Goal: Task Accomplishment & Management: Complete application form

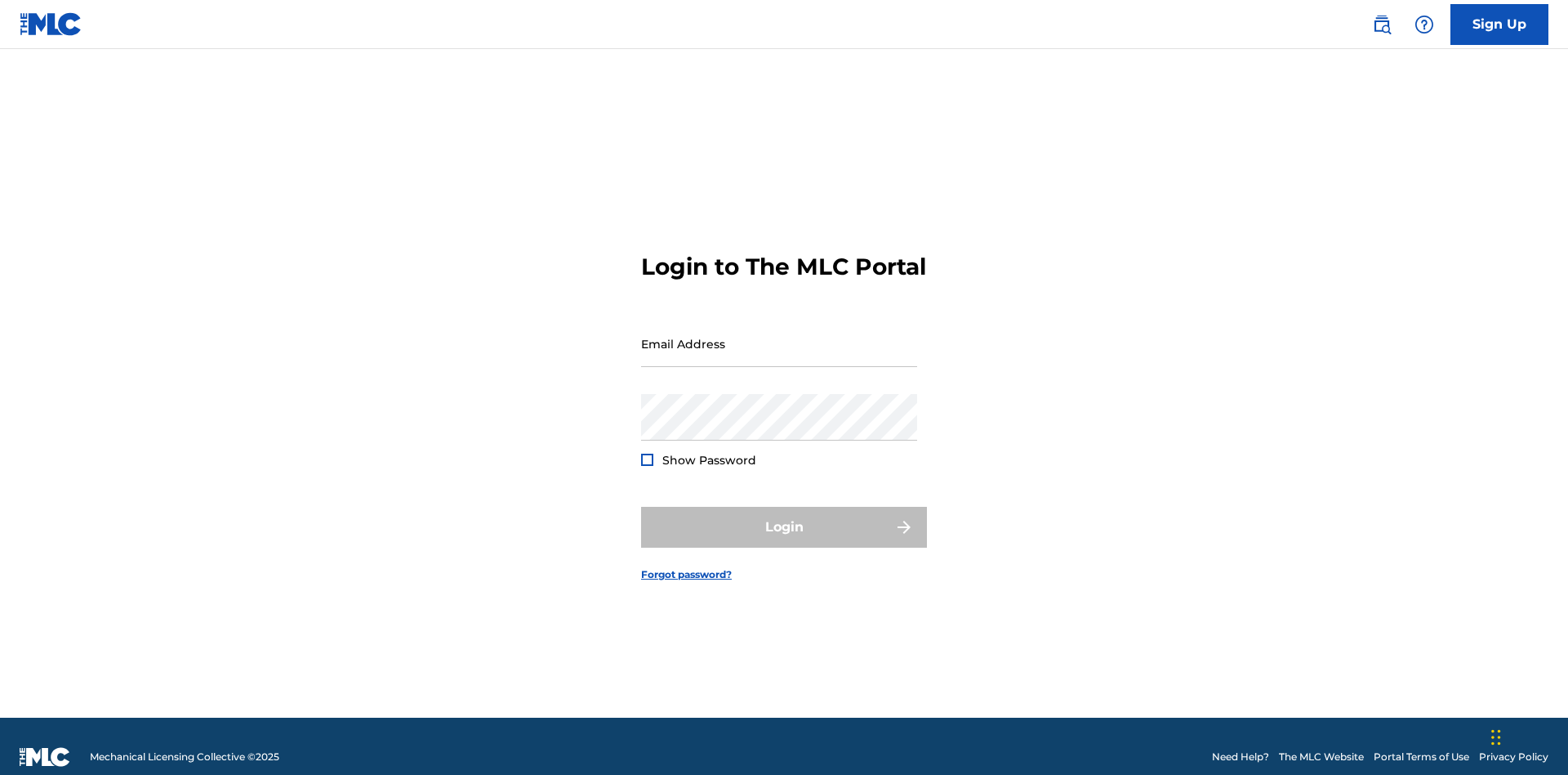
scroll to position [21, 0]
click at [1499, 24] on link "Sign Up" at bounding box center [1499, 24] width 98 height 41
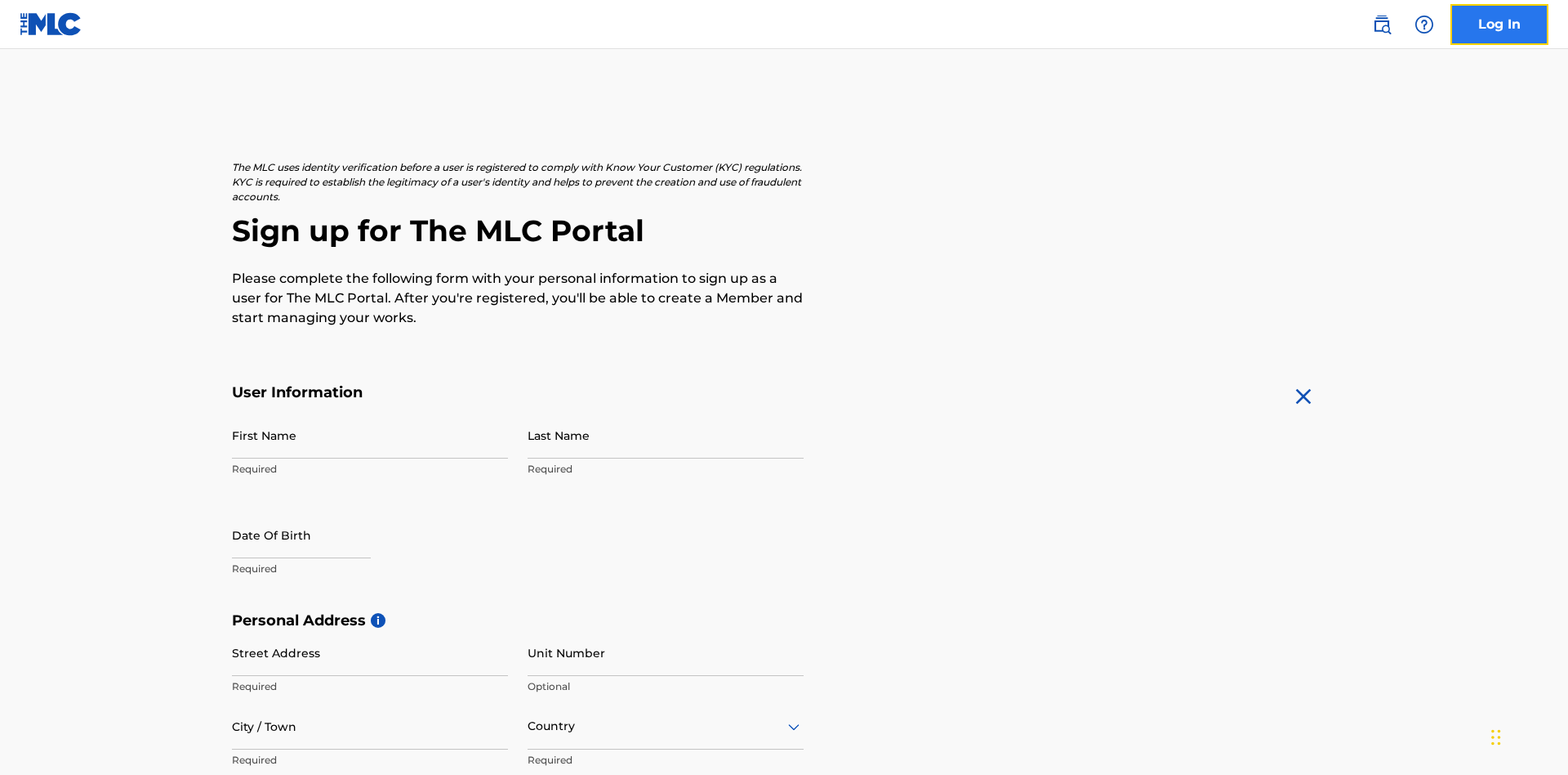
scroll to position [313, 0]
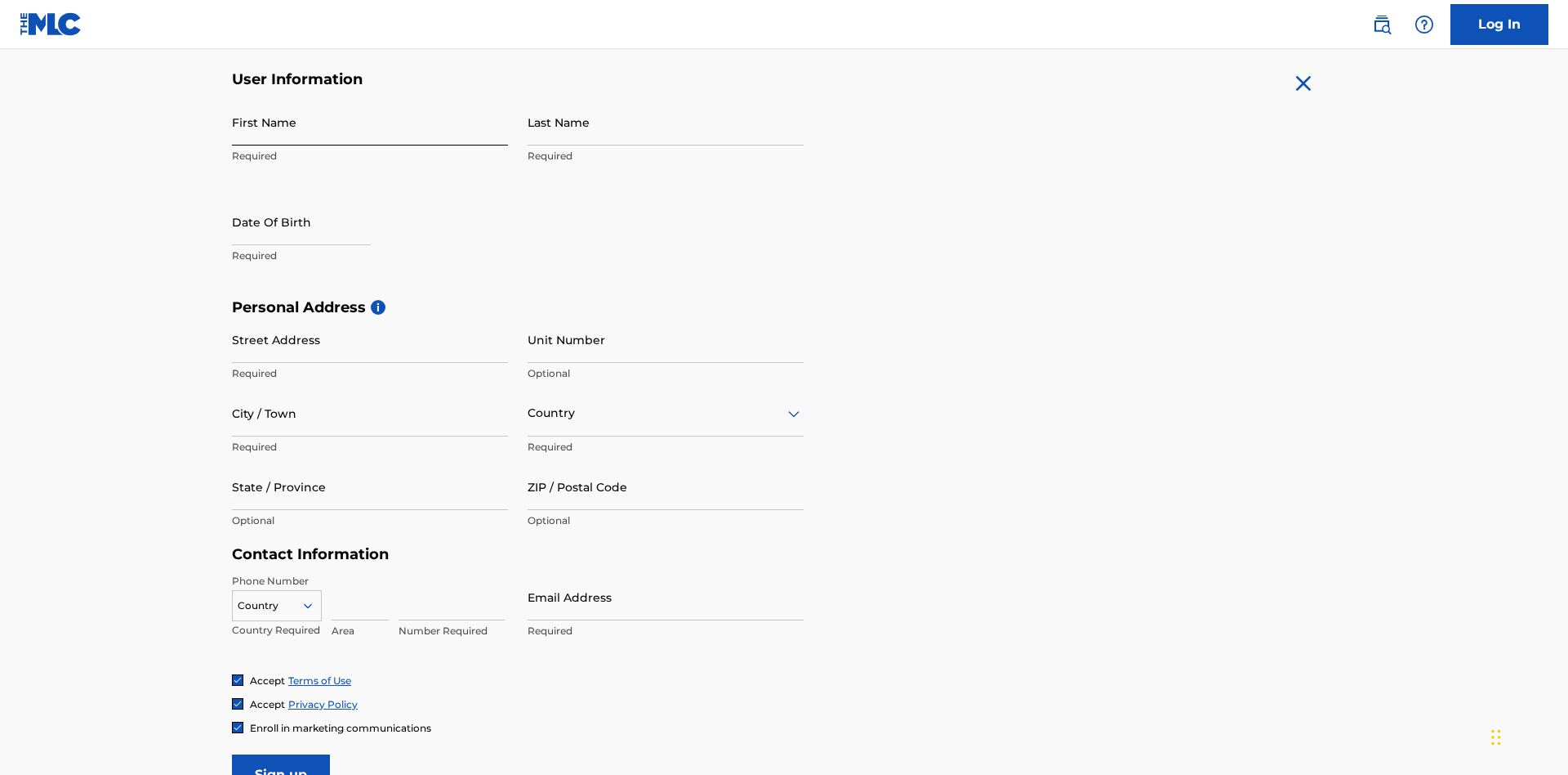
click at [370, 122] on input "First Name" at bounding box center [370, 122] width 276 height 47
type input "Nicole"
click at [666, 122] on input "Last Name" at bounding box center [666, 122] width 276 height 47
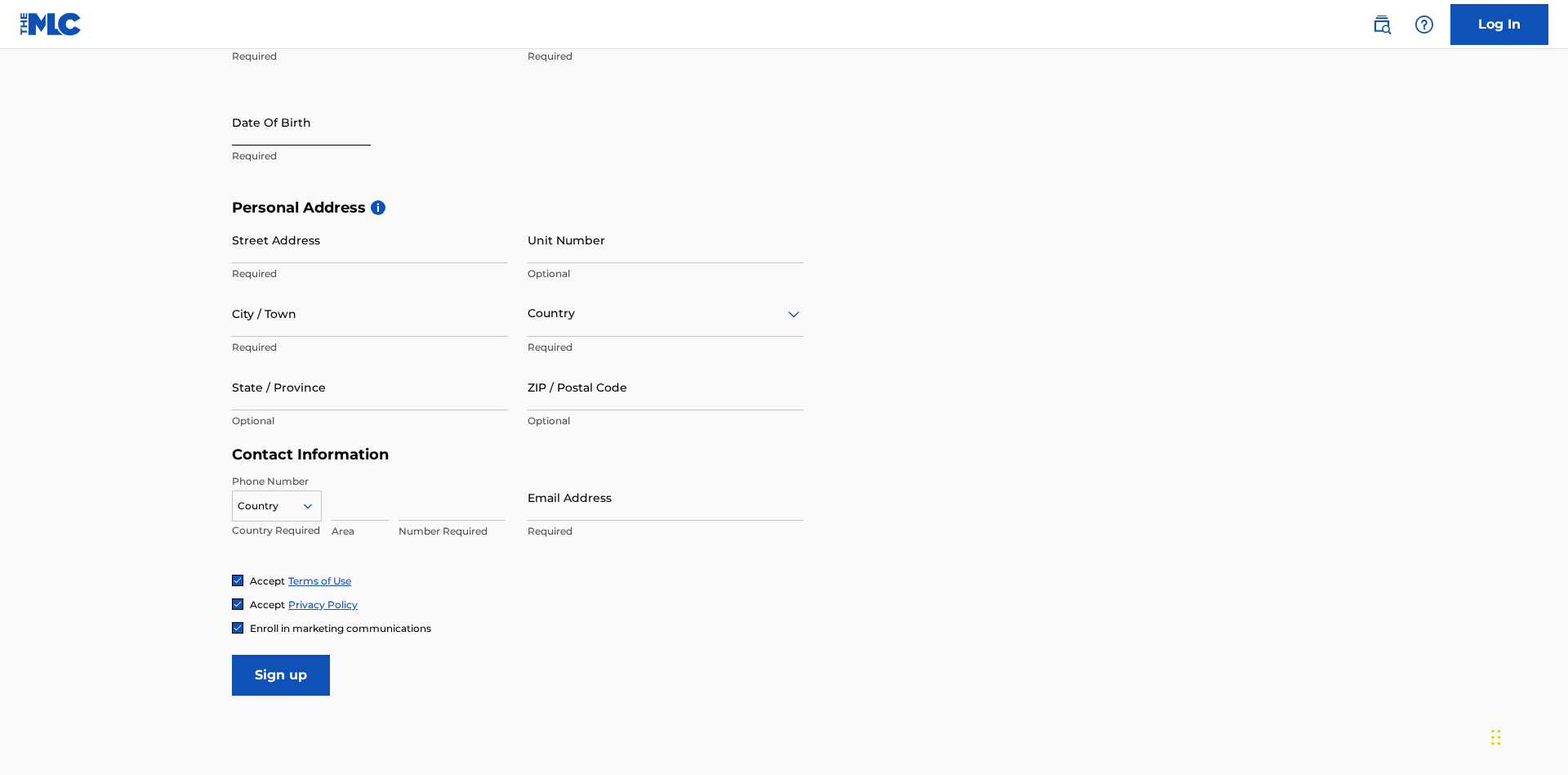
type input "Ribble"
click at [315, 123] on input "text" at bounding box center [301, 122] width 139 height 47
select select "9"
select select "2025"
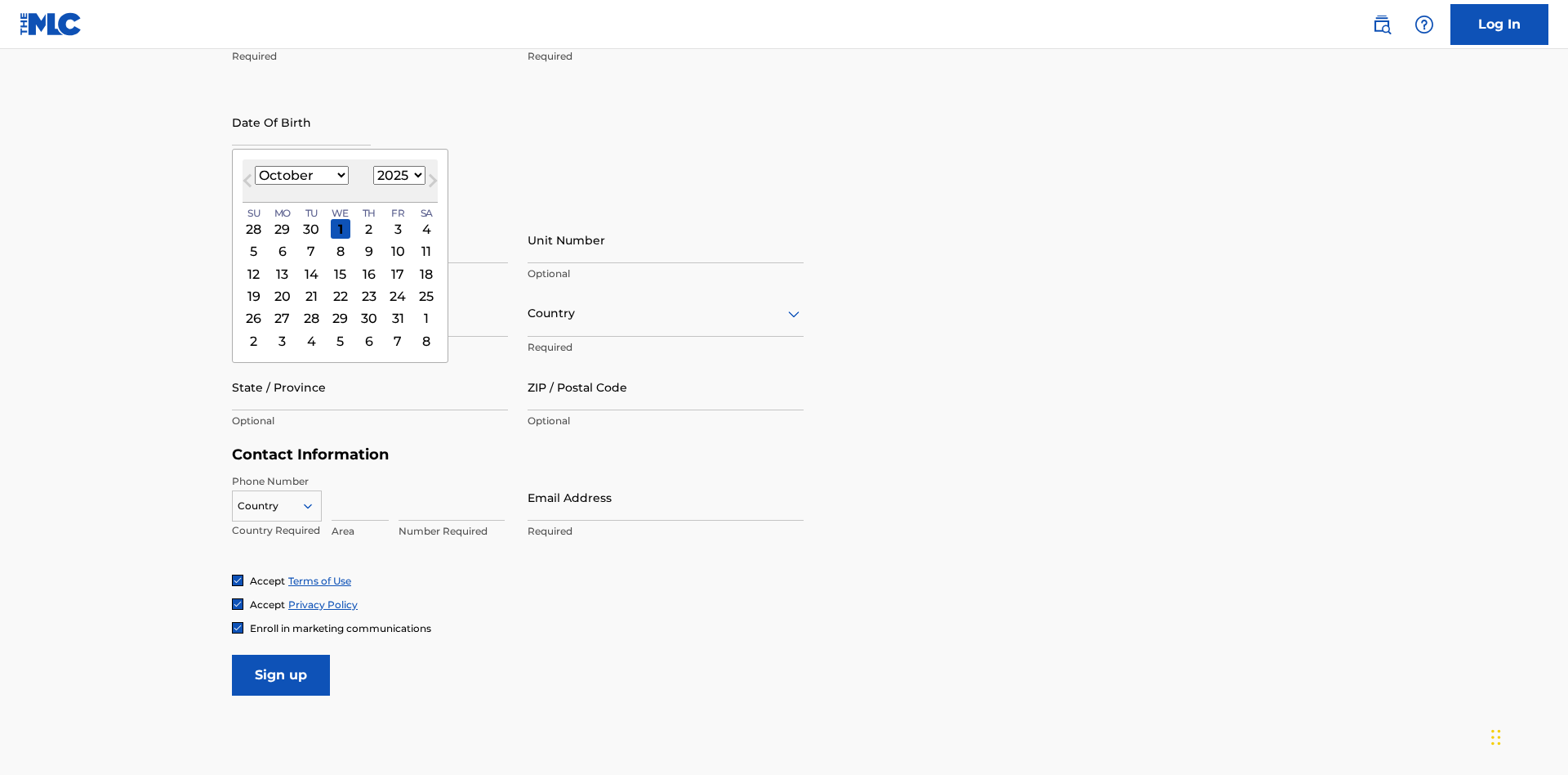
click at [301, 175] on select "January February March April May June July August September October November De…" at bounding box center [302, 175] width 94 height 19
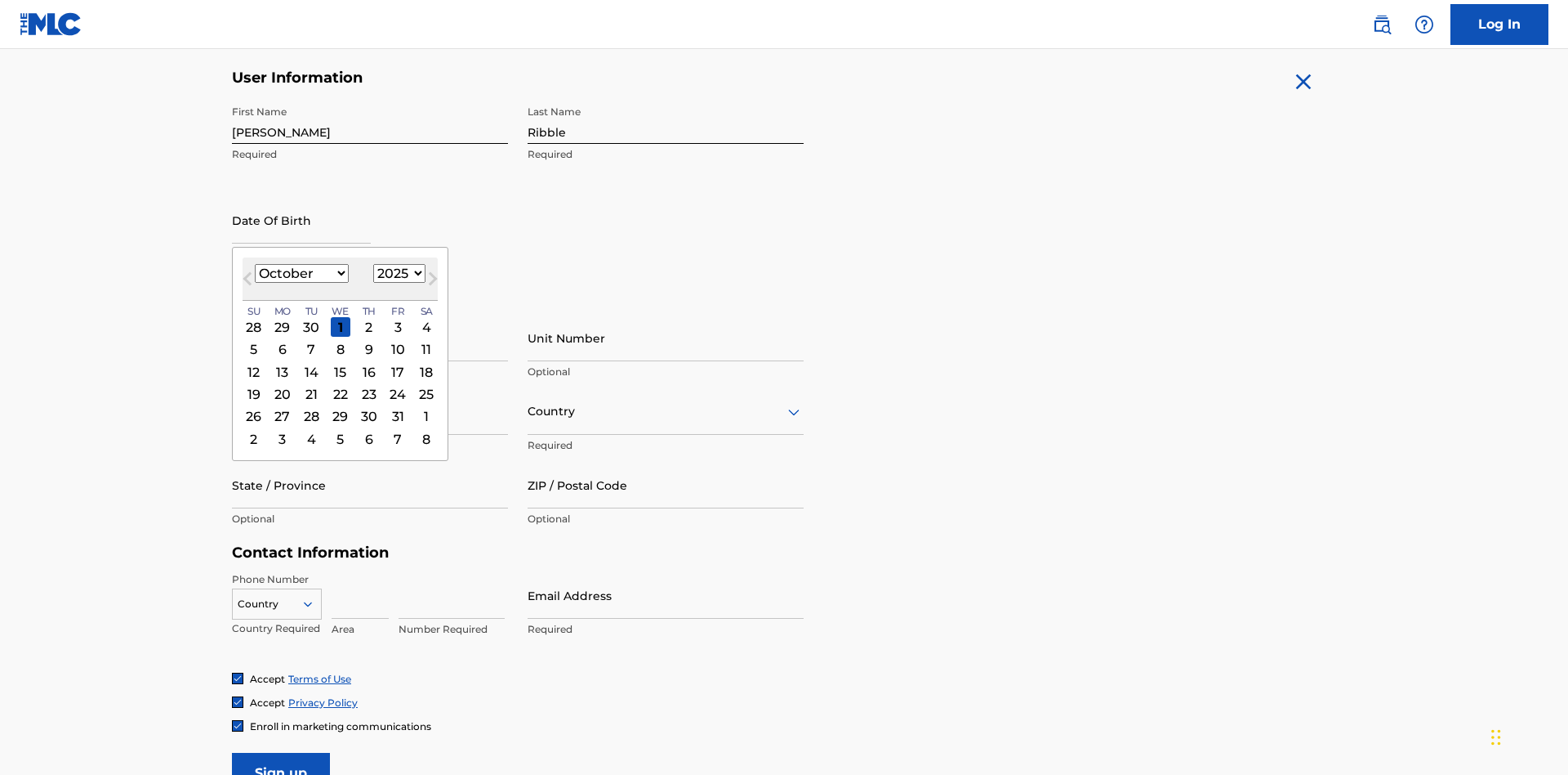
select select "0"
click at [397, 273] on select "1900 1901 1902 1903 1904 1905 1906 1907 1908 1909 1910 1911 1912 1913 1914 1915…" at bounding box center [399, 273] width 52 height 19
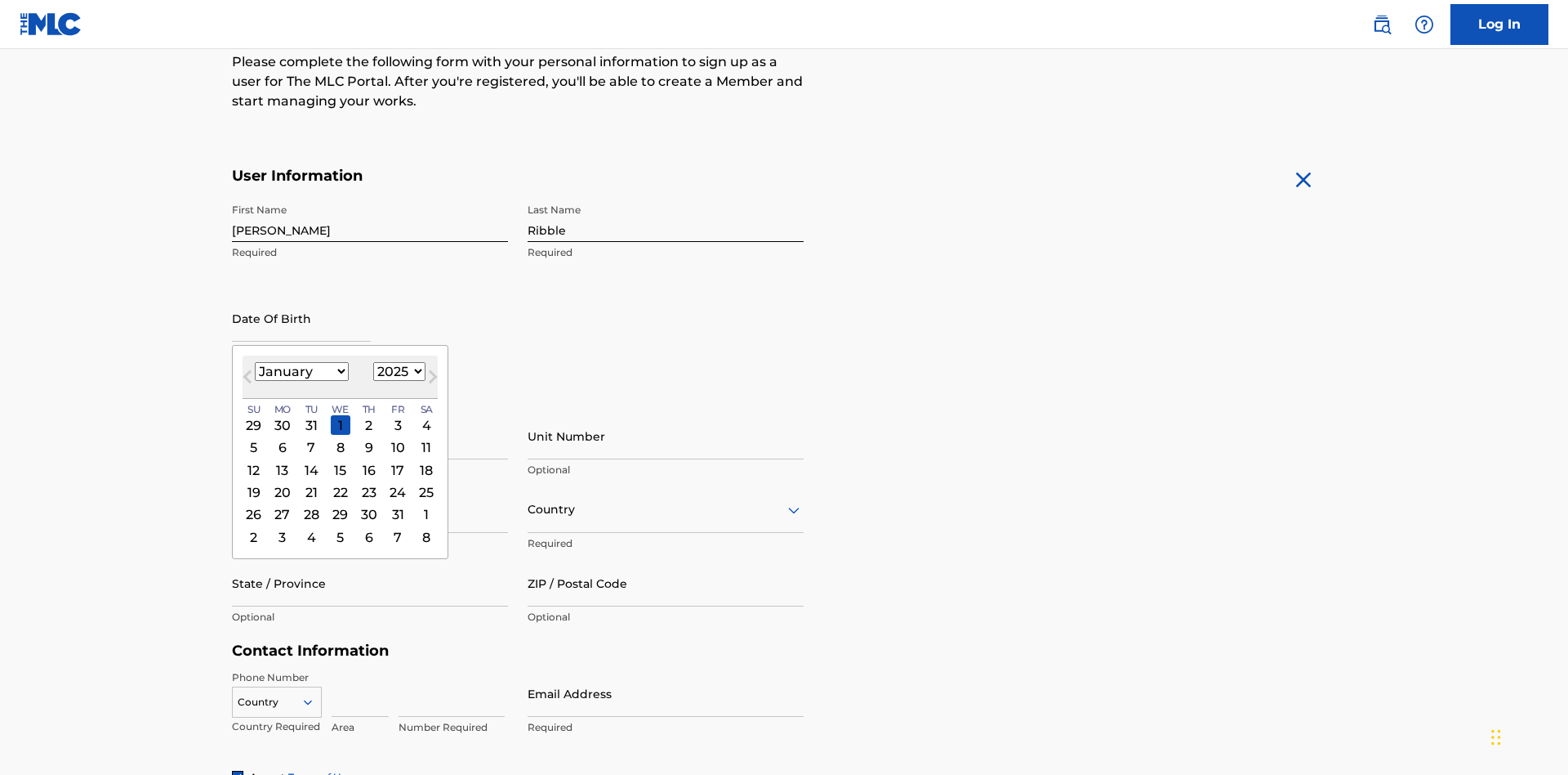
select select "1985"
click at [397, 371] on select "1900 1901 1902 1903 1904 1905 1906 1907 1908 1909 1910 1911 1912 1913 1914 1915…" at bounding box center [399, 371] width 52 height 19
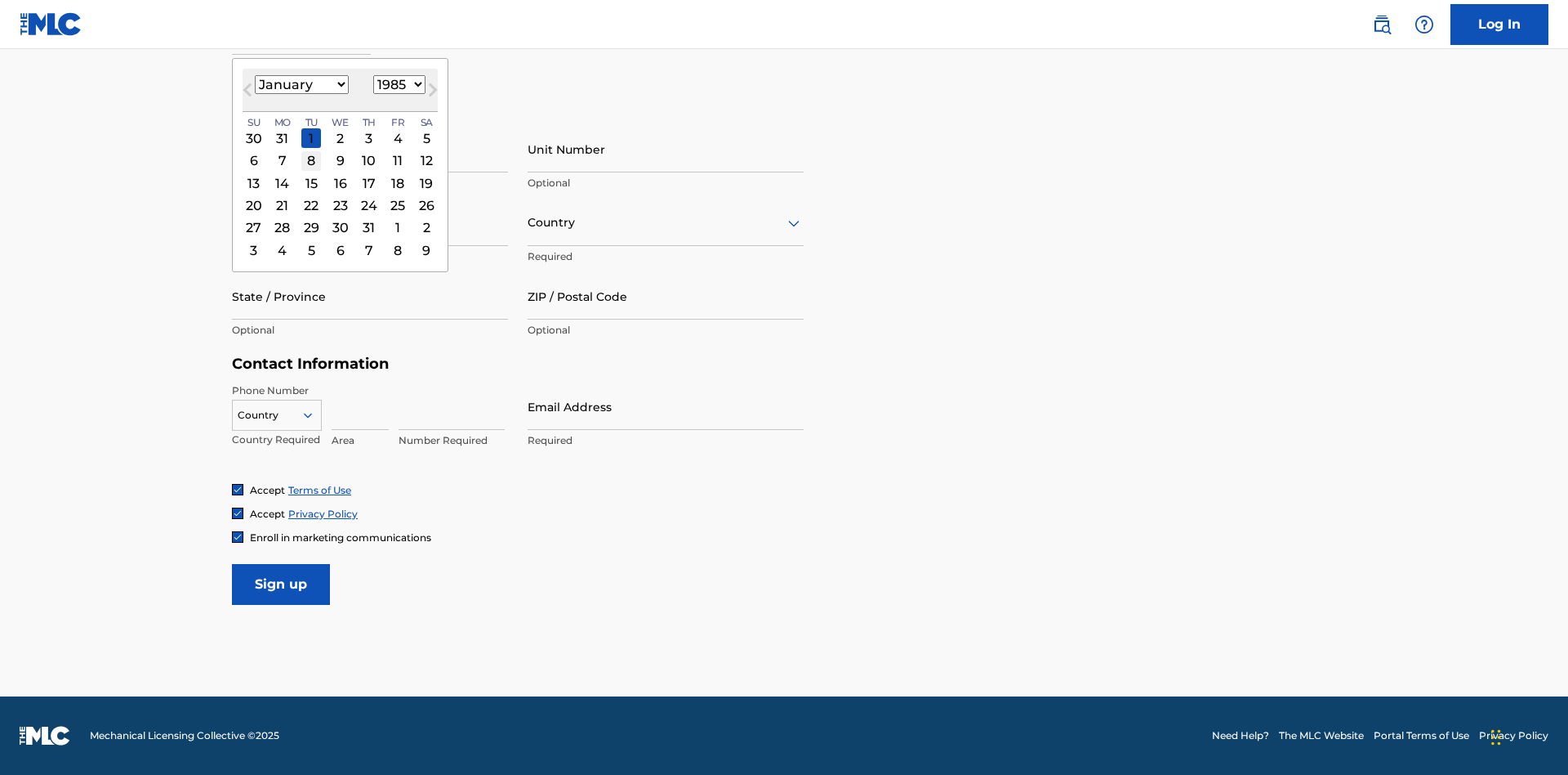
click at [311, 160] on div "8" at bounding box center [312, 161] width 20 height 20
type input "January 8 1985"
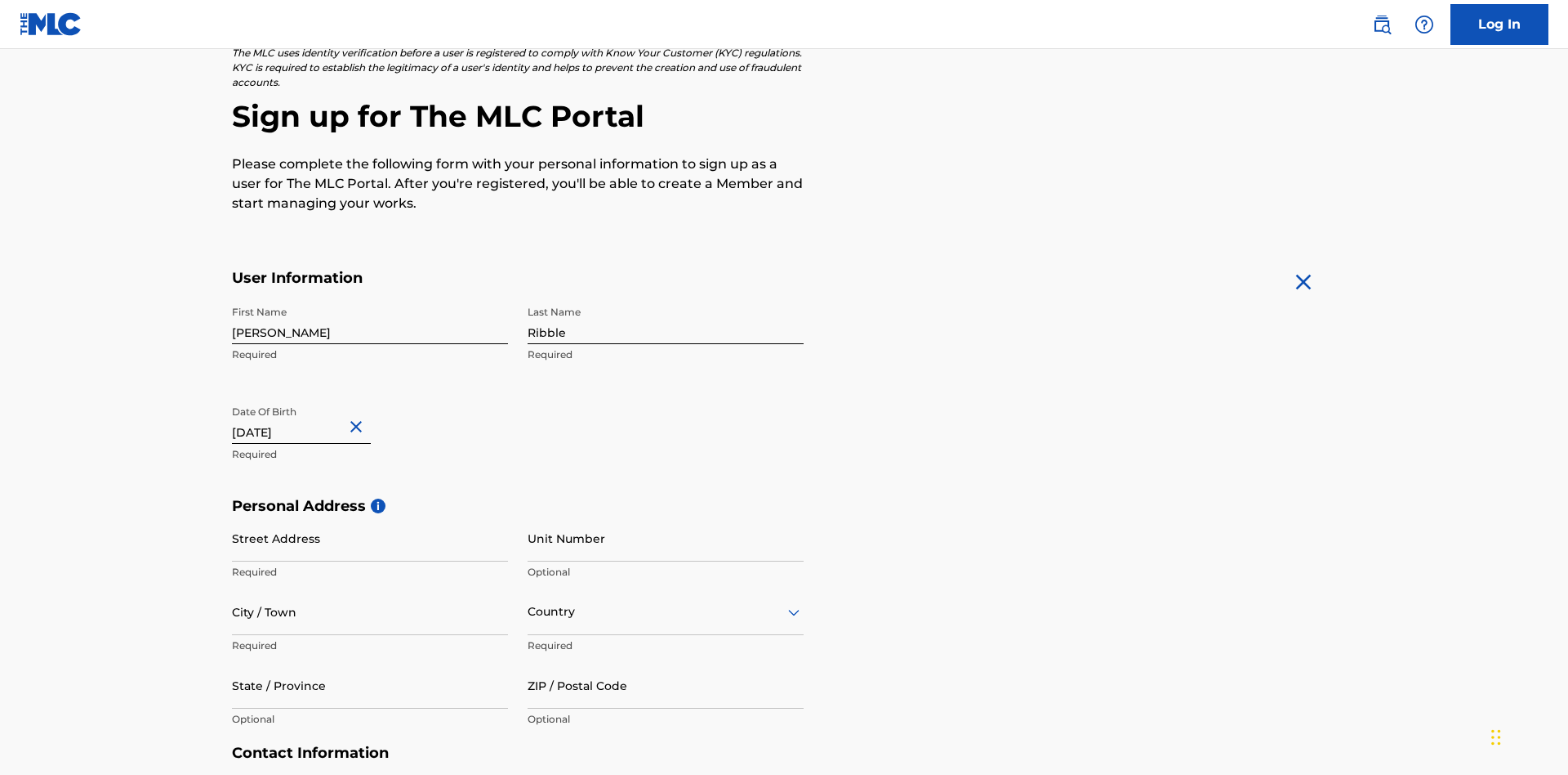
scroll to position [503, 0]
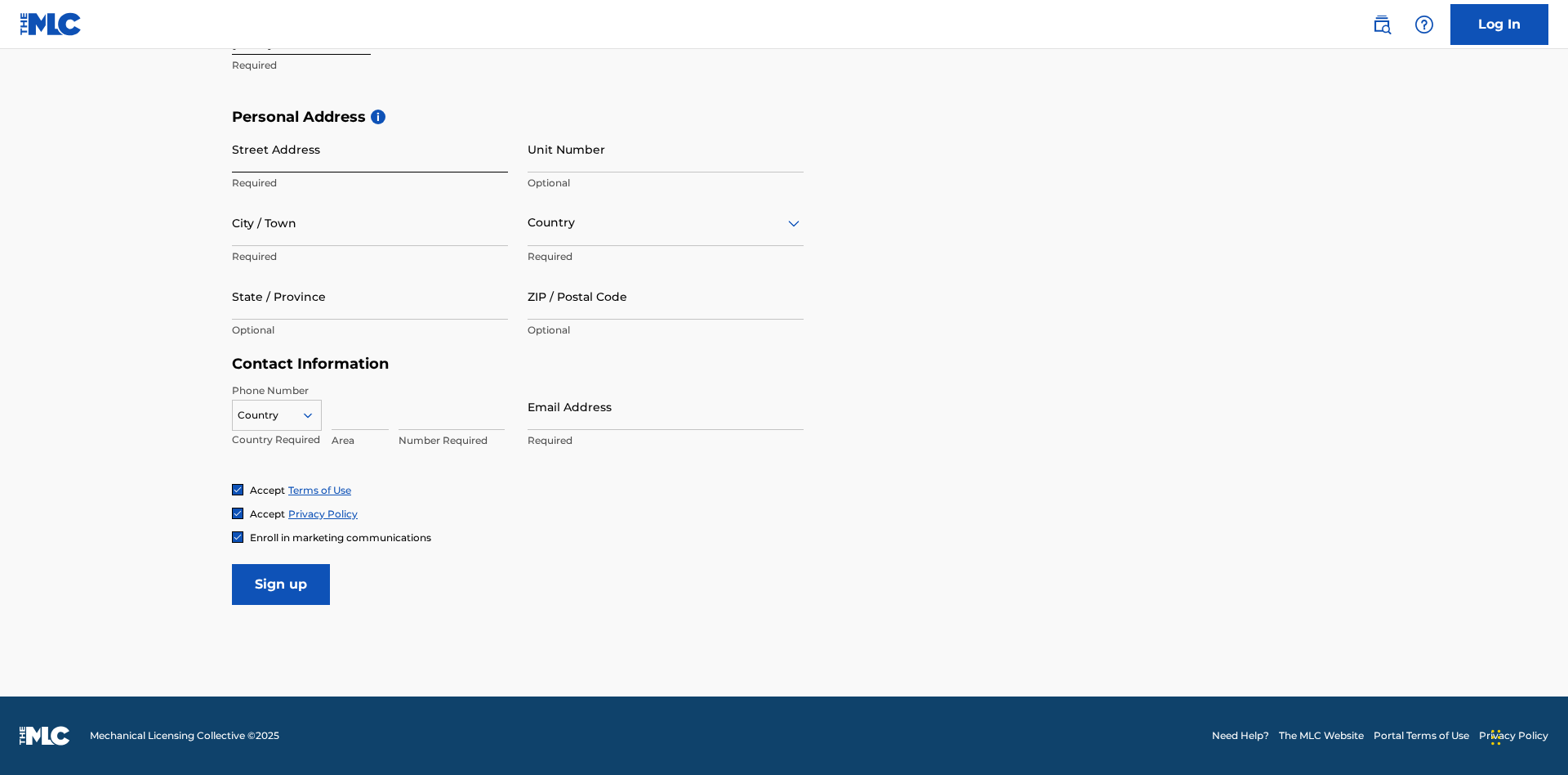
click at [370, 149] on input "Street Address" at bounding box center [370, 149] width 276 height 47
type input "9909 Elks Run Rd"
click at [370, 222] on input "City / Town" at bounding box center [370, 222] width 276 height 47
type input "Roseville"
click at [529, 222] on input "text" at bounding box center [529, 222] width 3 height 17
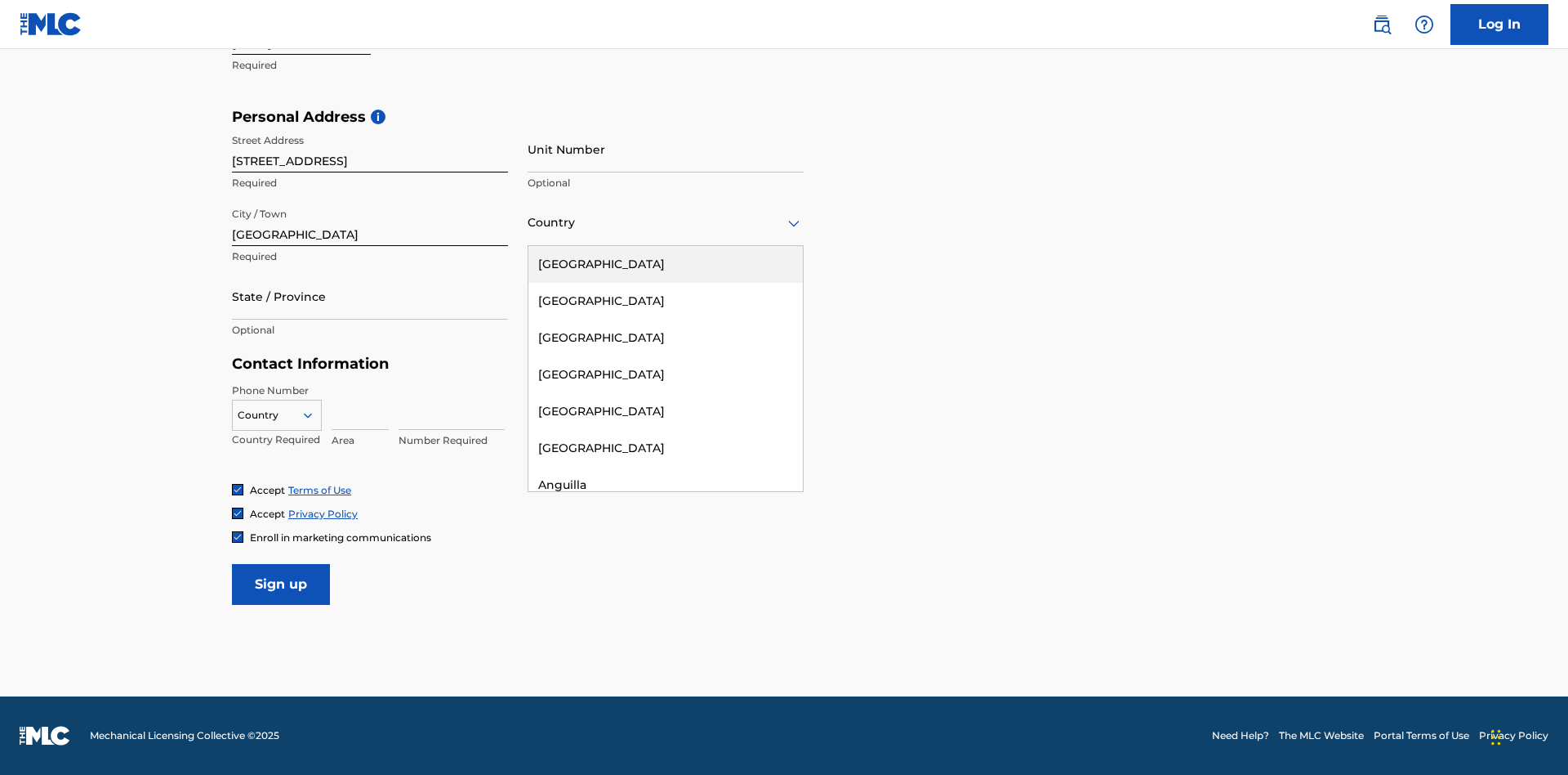
click at [666, 264] on div "United States" at bounding box center [666, 264] width 275 height 37
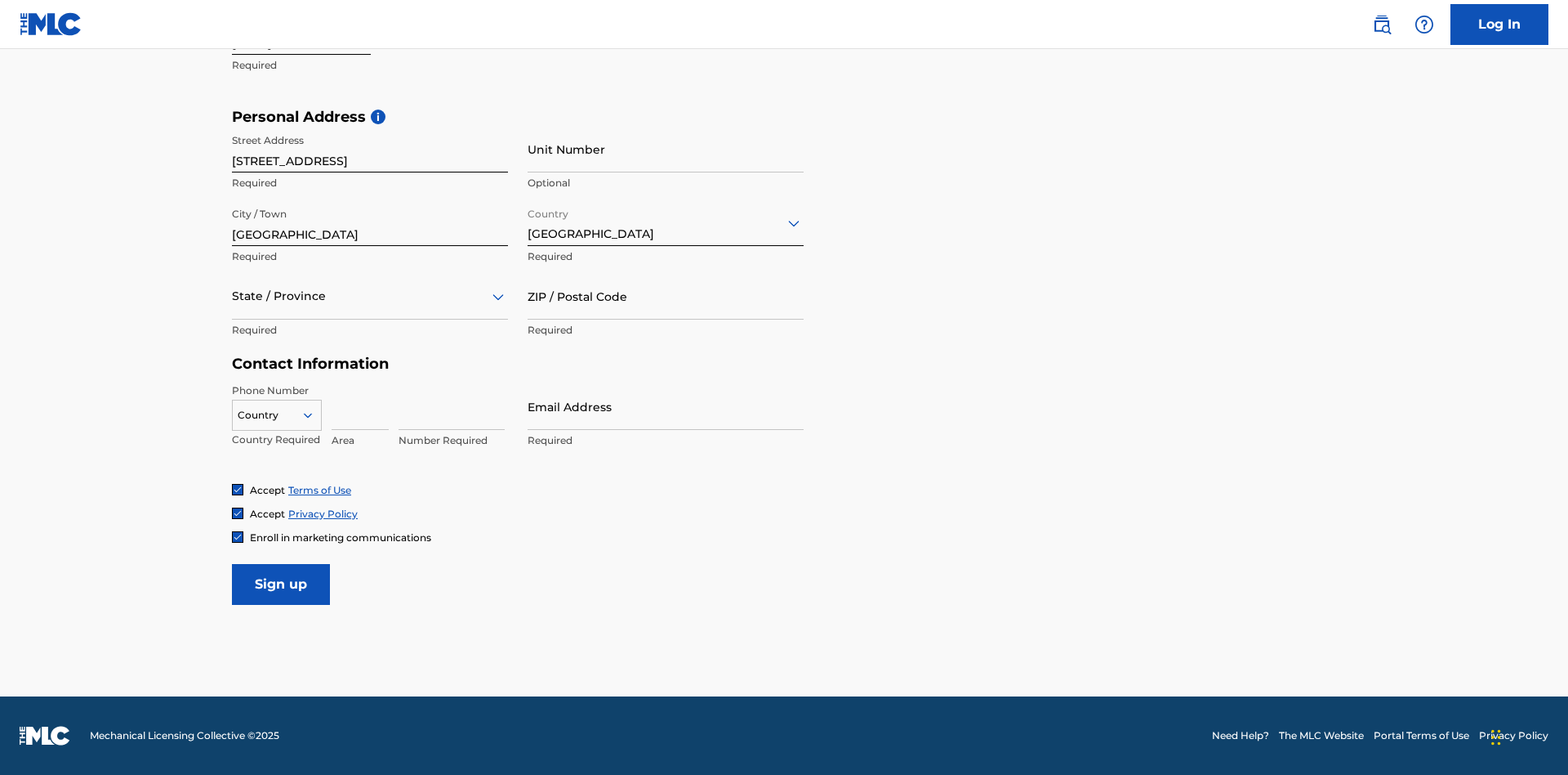
click at [370, 296] on div at bounding box center [370, 296] width 276 height 20
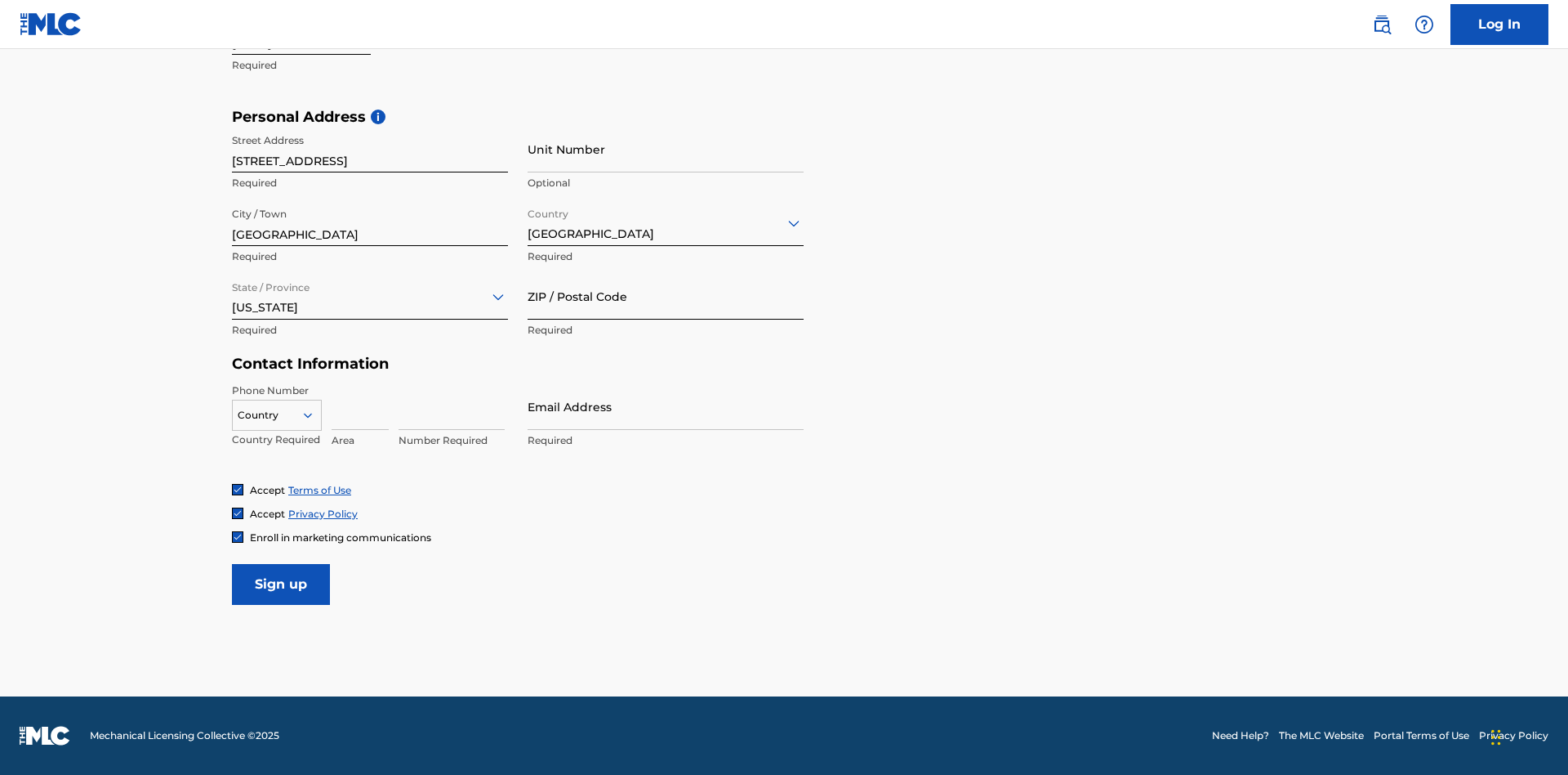
click at [666, 296] on input "ZIP / Postal Code" at bounding box center [666, 296] width 276 height 47
type input "43777"
click at [315, 414] on icon at bounding box center [308, 415] width 15 height 15
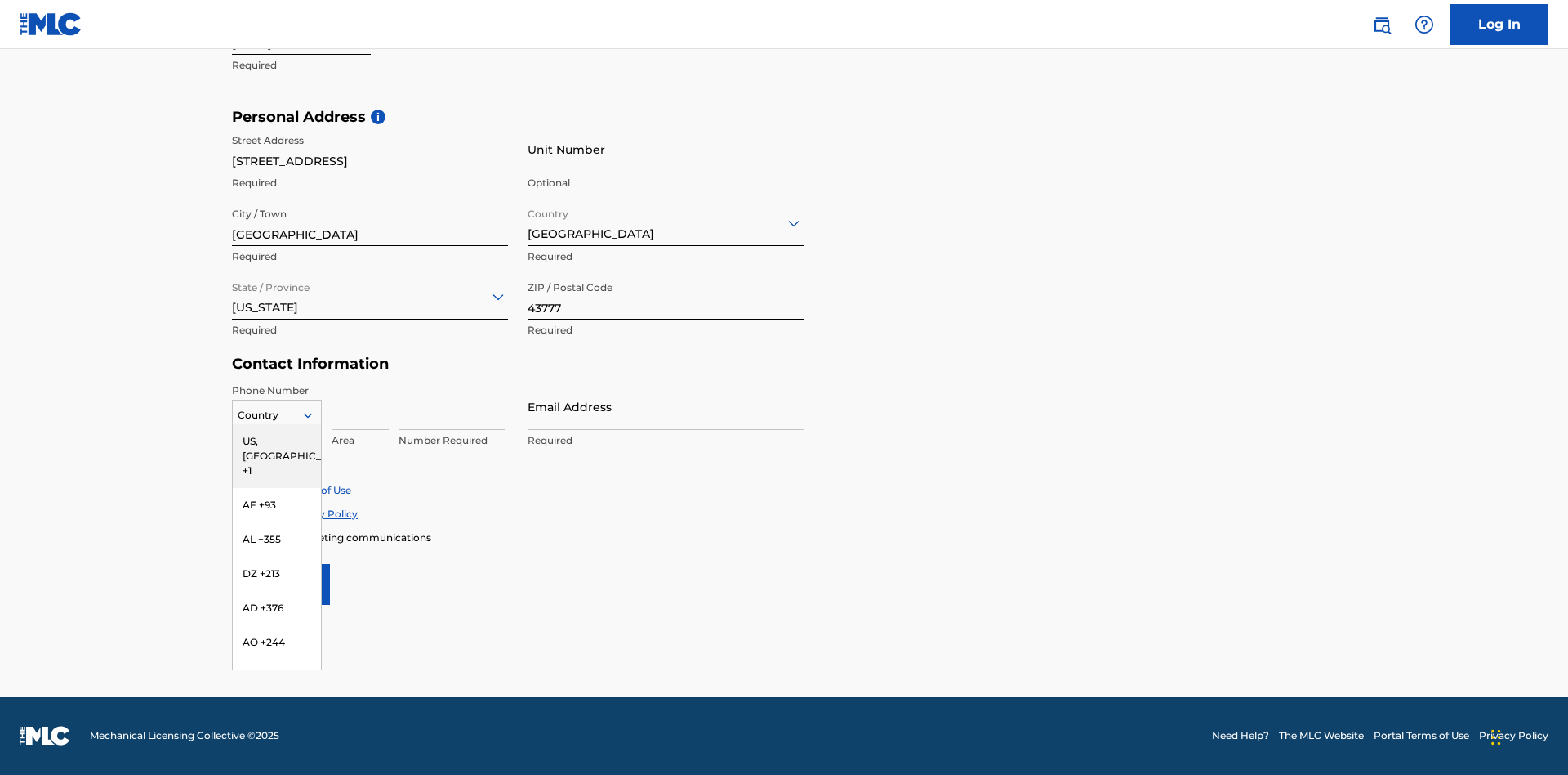
click at [277, 440] on div "US, [GEOGRAPHIC_DATA] +1" at bounding box center [277, 456] width 88 height 64
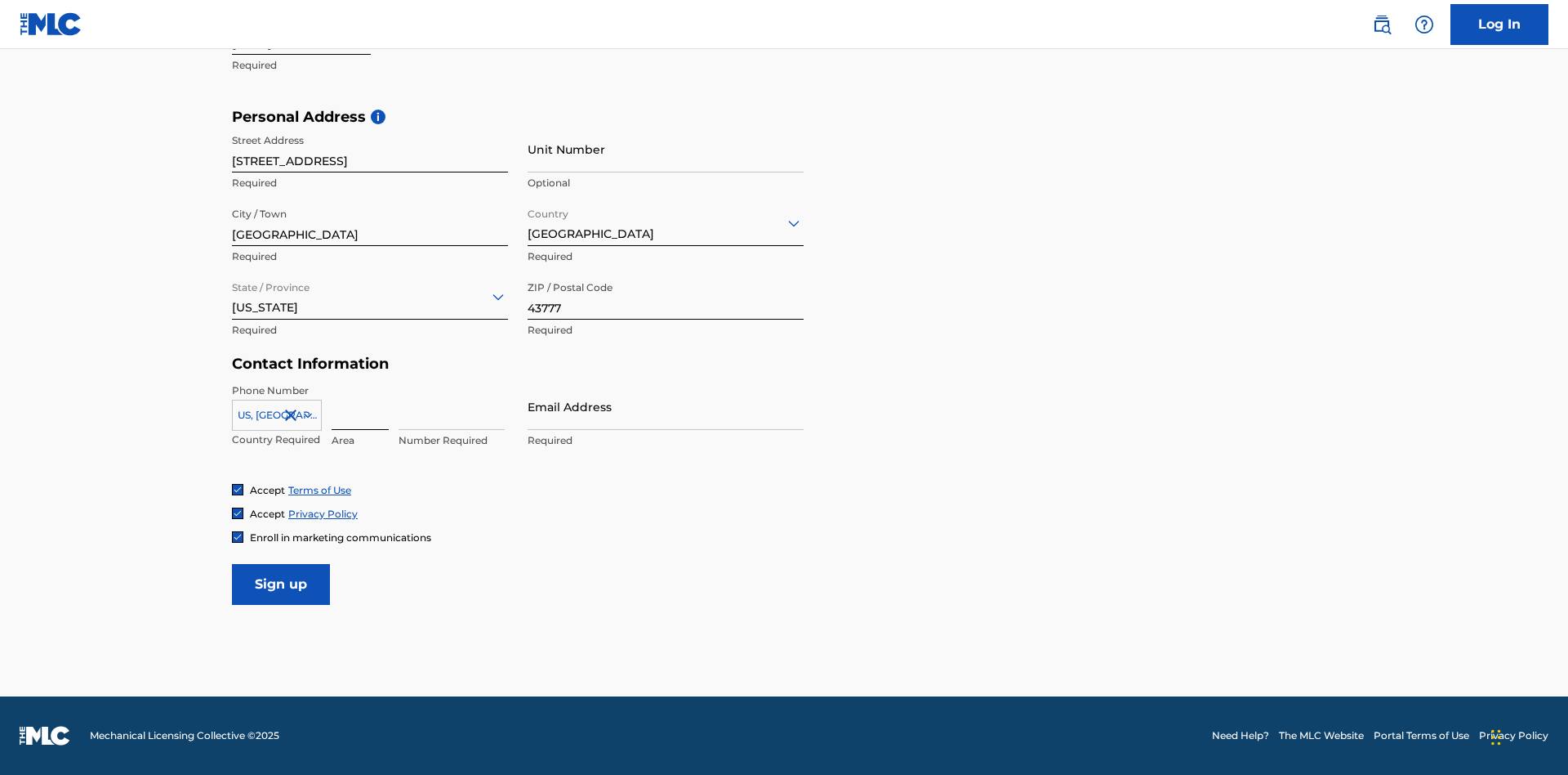
click at [360, 406] on input at bounding box center [360, 406] width 57 height 47
type input "740"
click at [452, 406] on input at bounding box center [452, 406] width 106 height 47
type input "8086351"
click at [666, 406] on input "Email Address" at bounding box center [666, 406] width 276 height 47
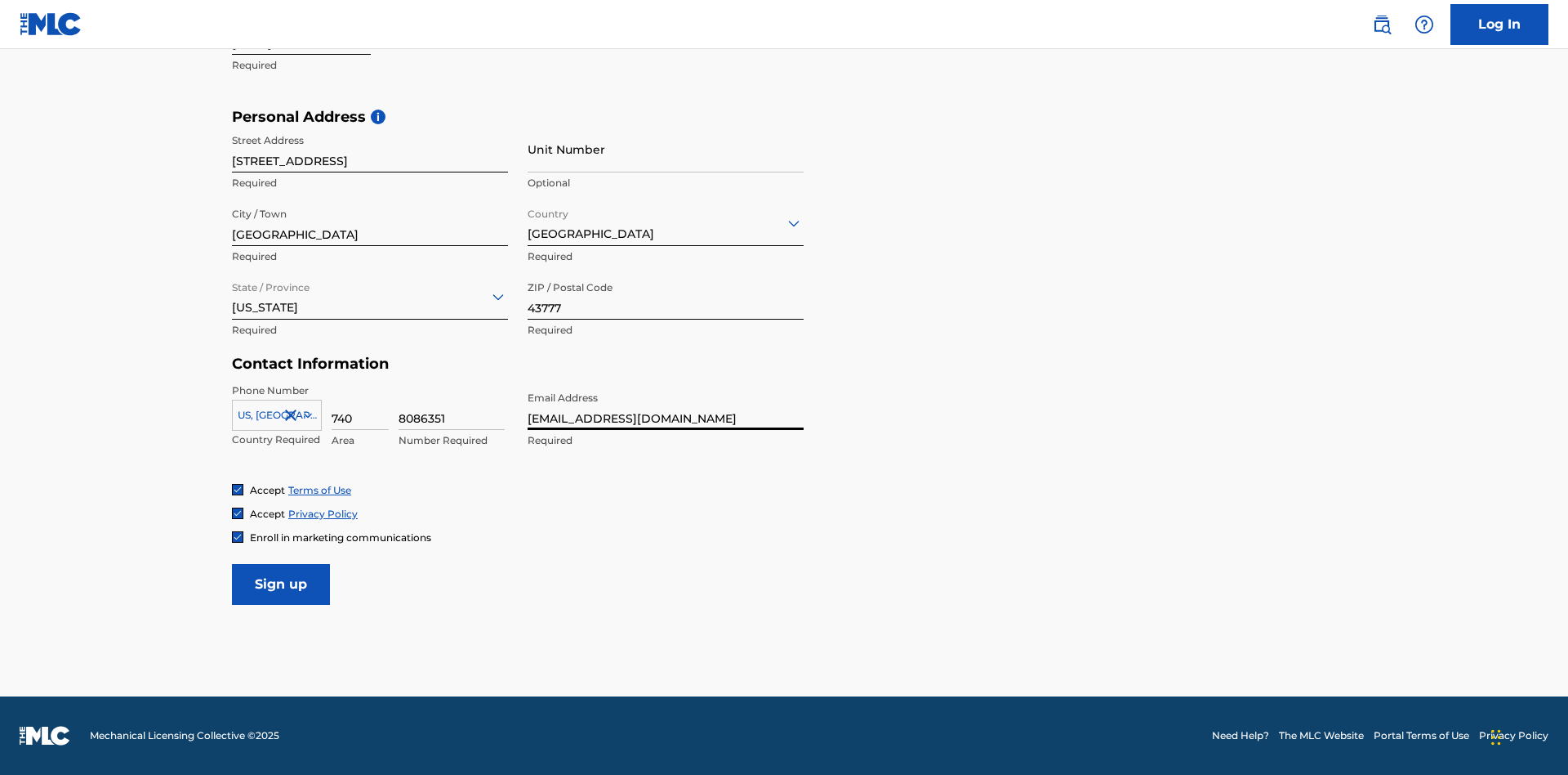
scroll to position [0, 48]
type input "[EMAIL_ADDRESS][DOMAIN_NAME]"
click at [281, 583] on input "Sign up" at bounding box center [281, 584] width 98 height 41
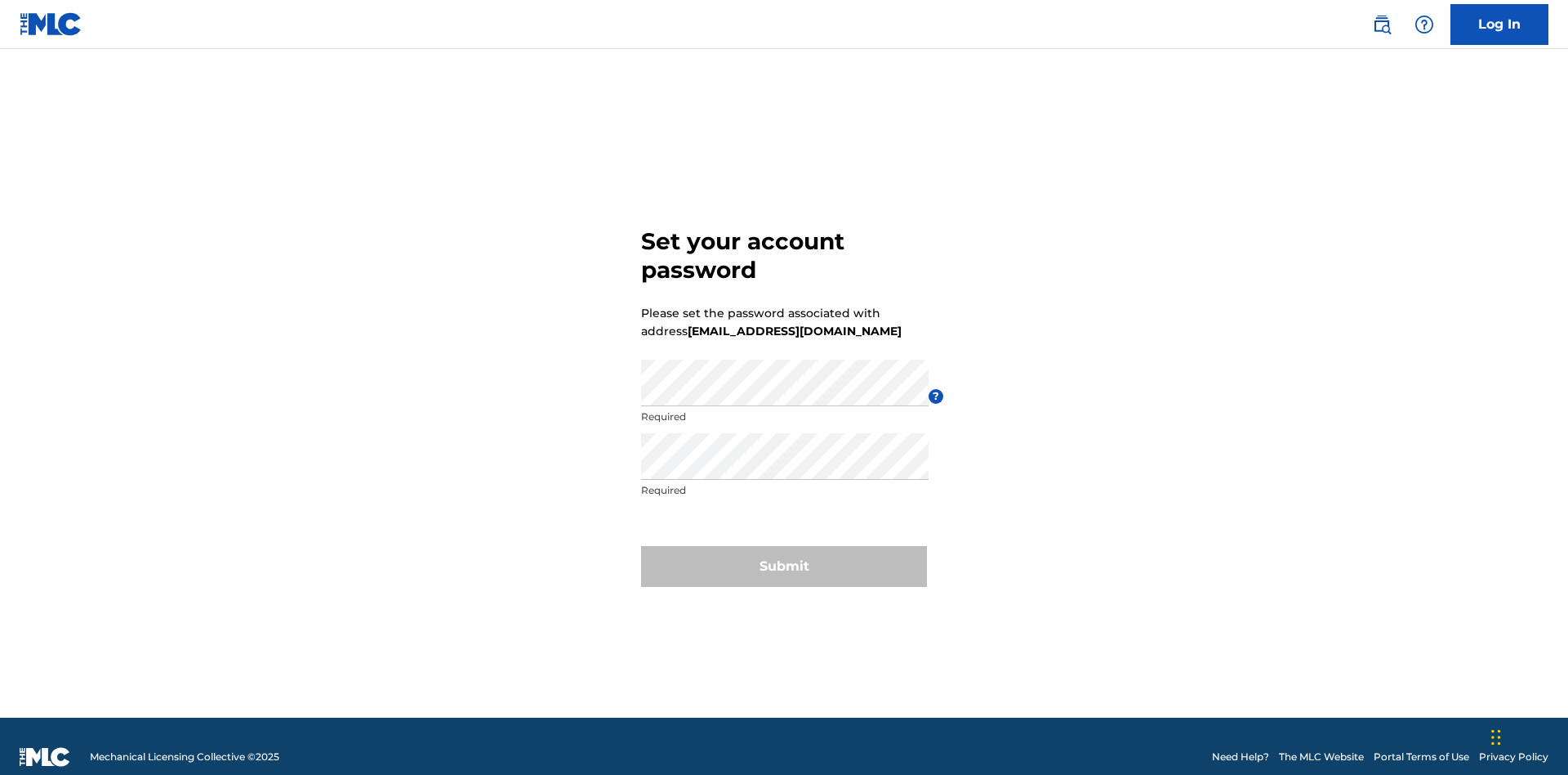
scroll to position [21, 0]
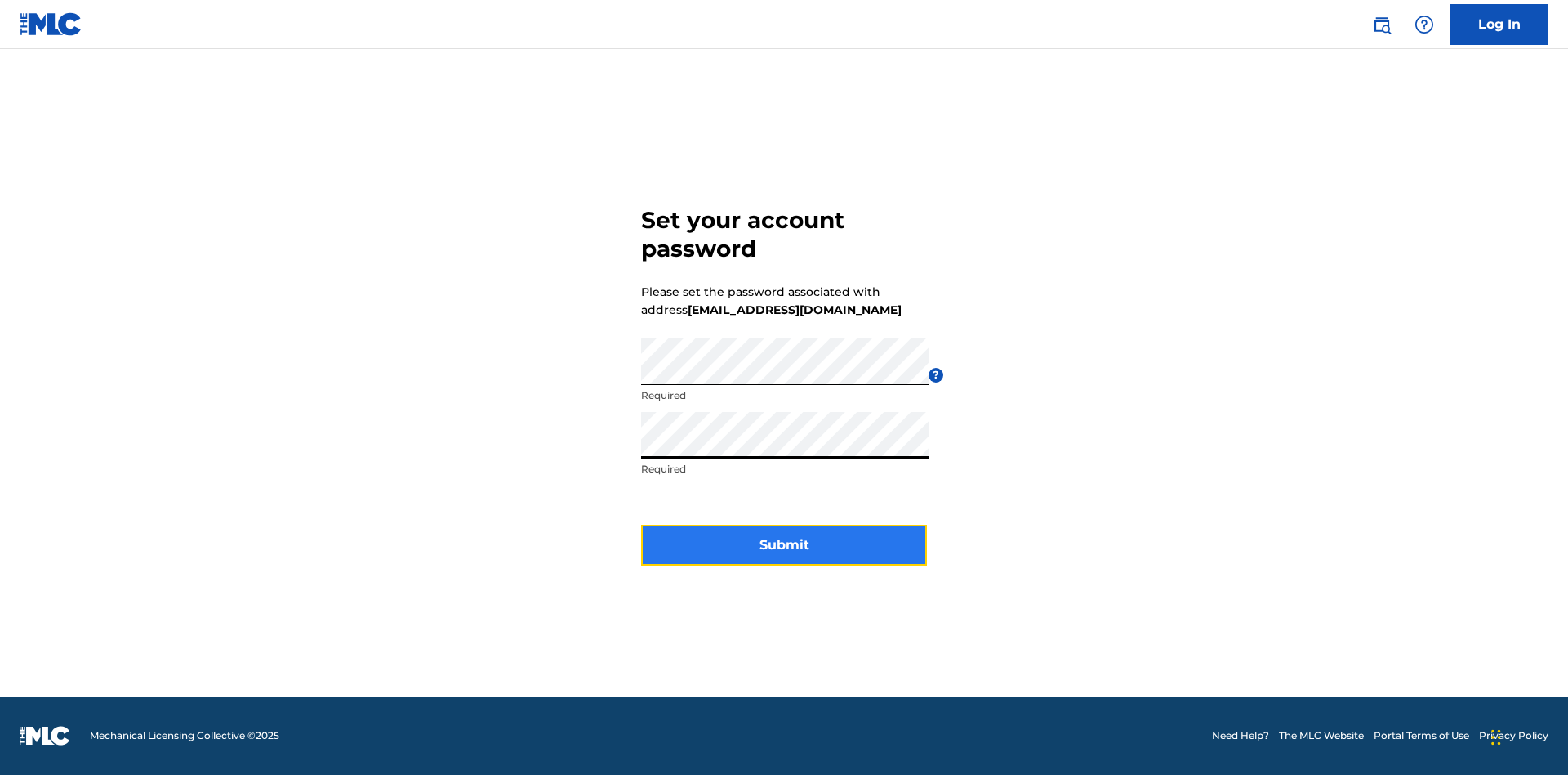
click at [784, 555] on button "Submit" at bounding box center [784, 545] width 286 height 41
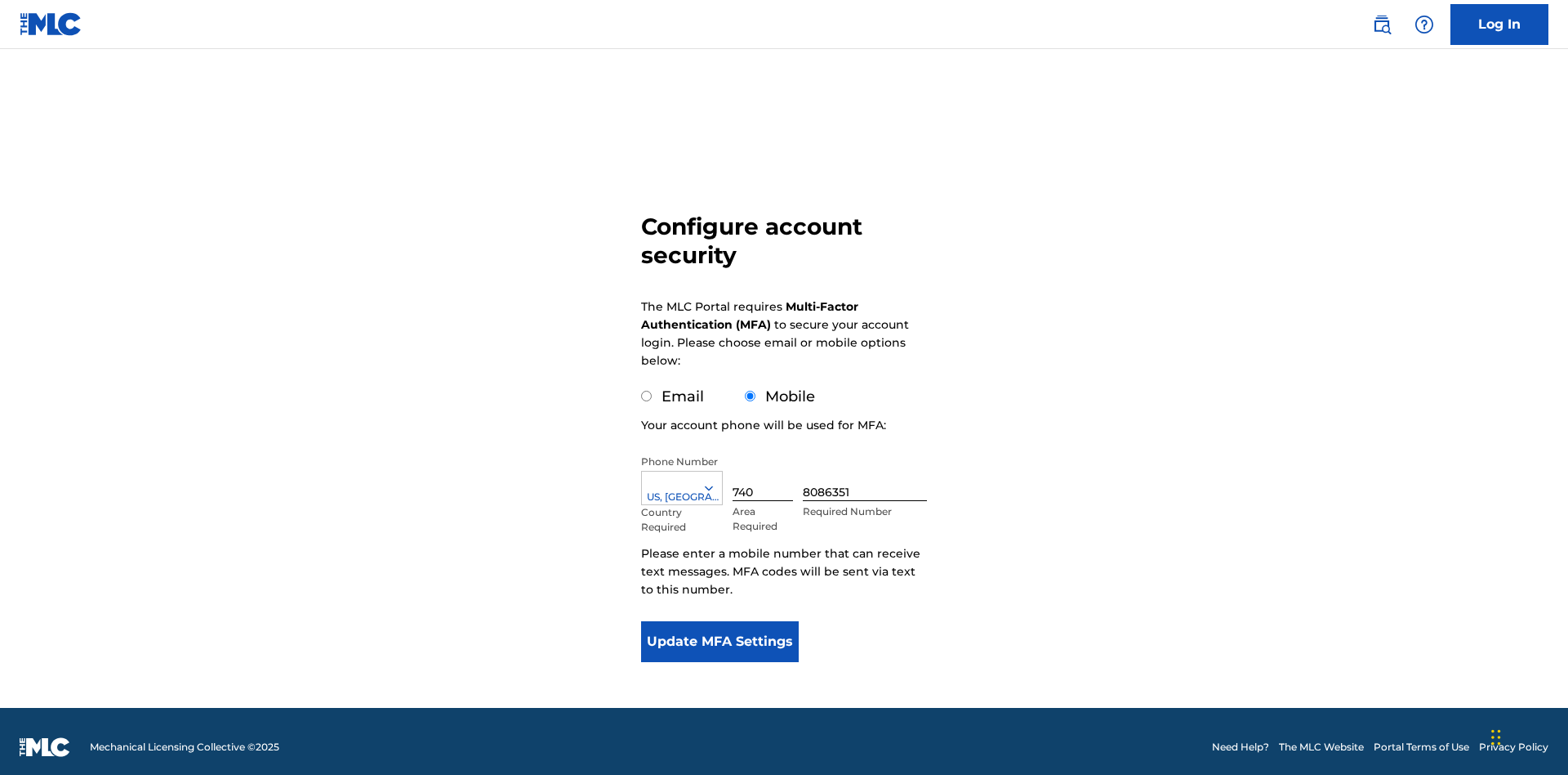
scroll to position [16, 0]
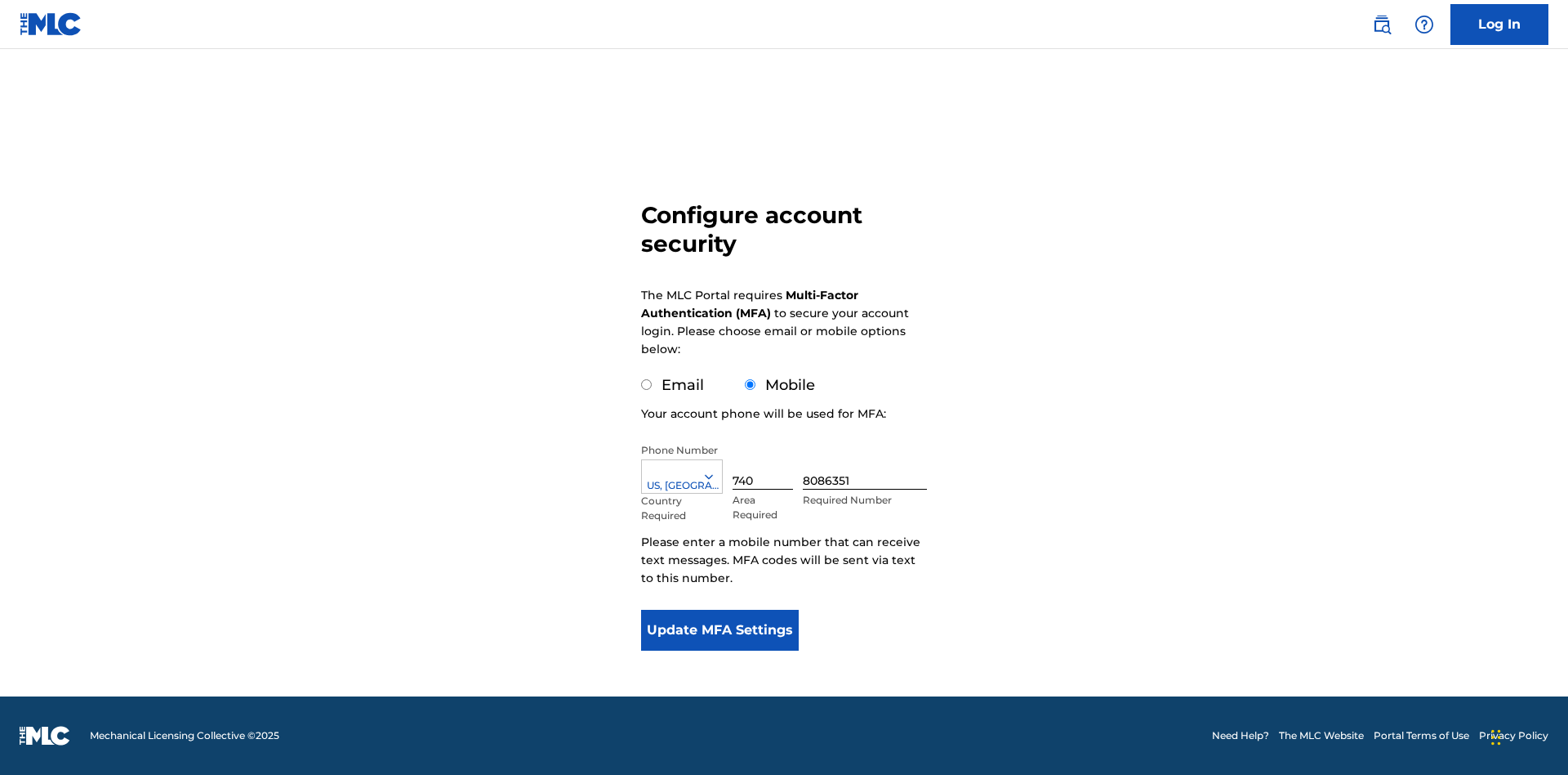
click at [647, 385] on input "Email" at bounding box center [646, 384] width 11 height 11
radio input "true"
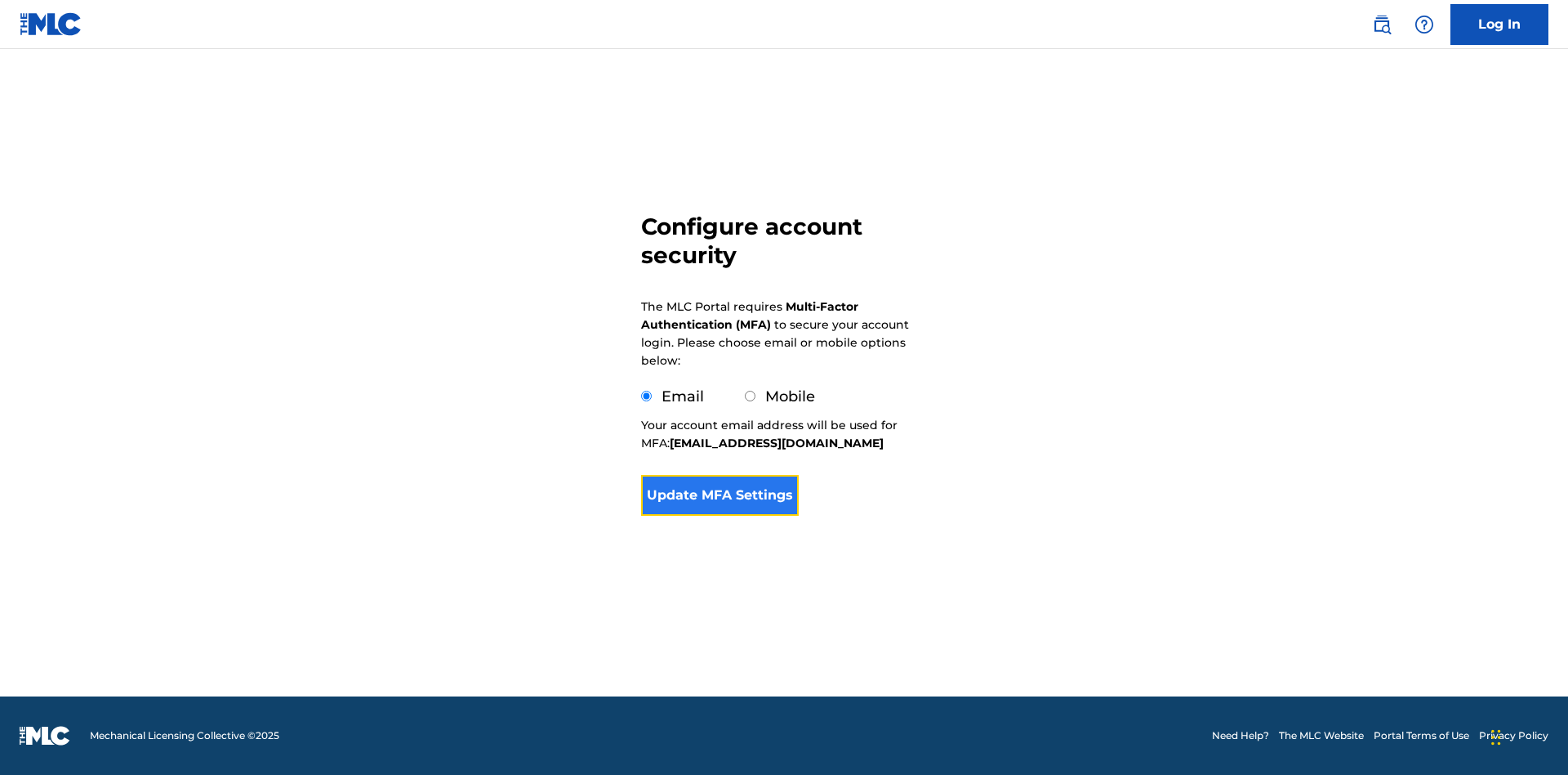
click at [720, 516] on button "Update MFA Settings" at bounding box center [720, 495] width 158 height 41
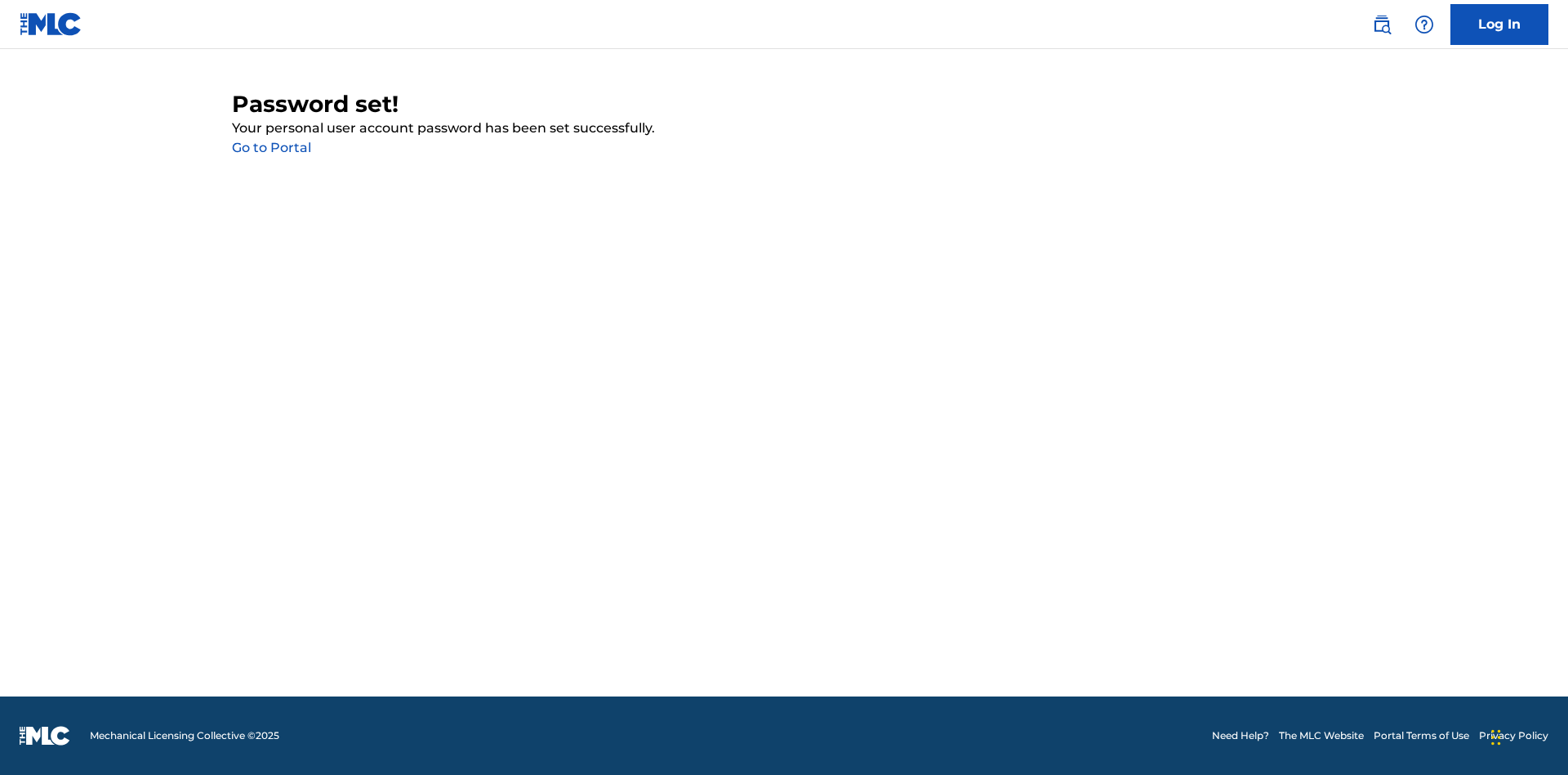
click at [271, 148] on link "Go to Portal" at bounding box center [271, 148] width 79 height 16
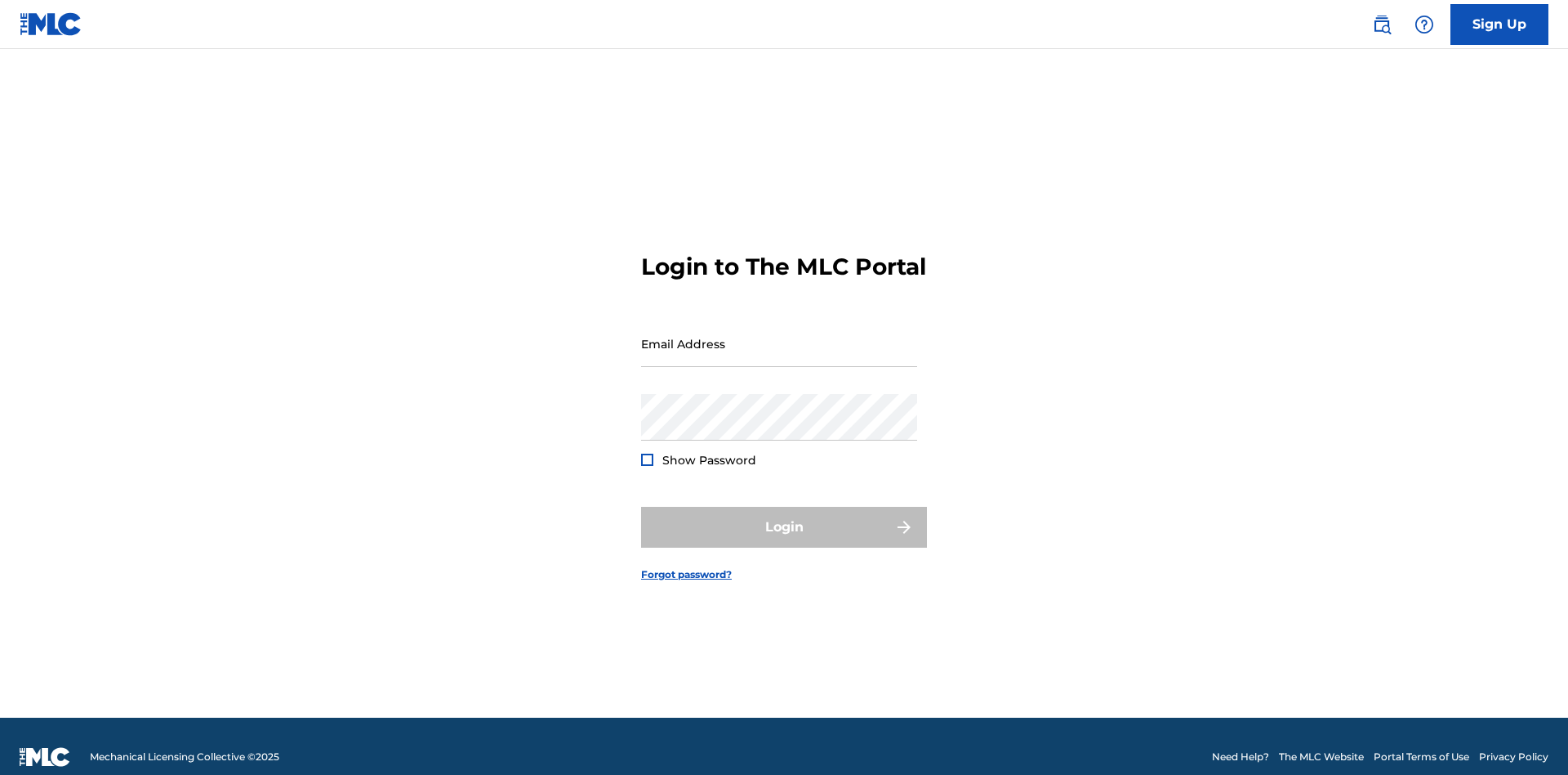
scroll to position [21, 0]
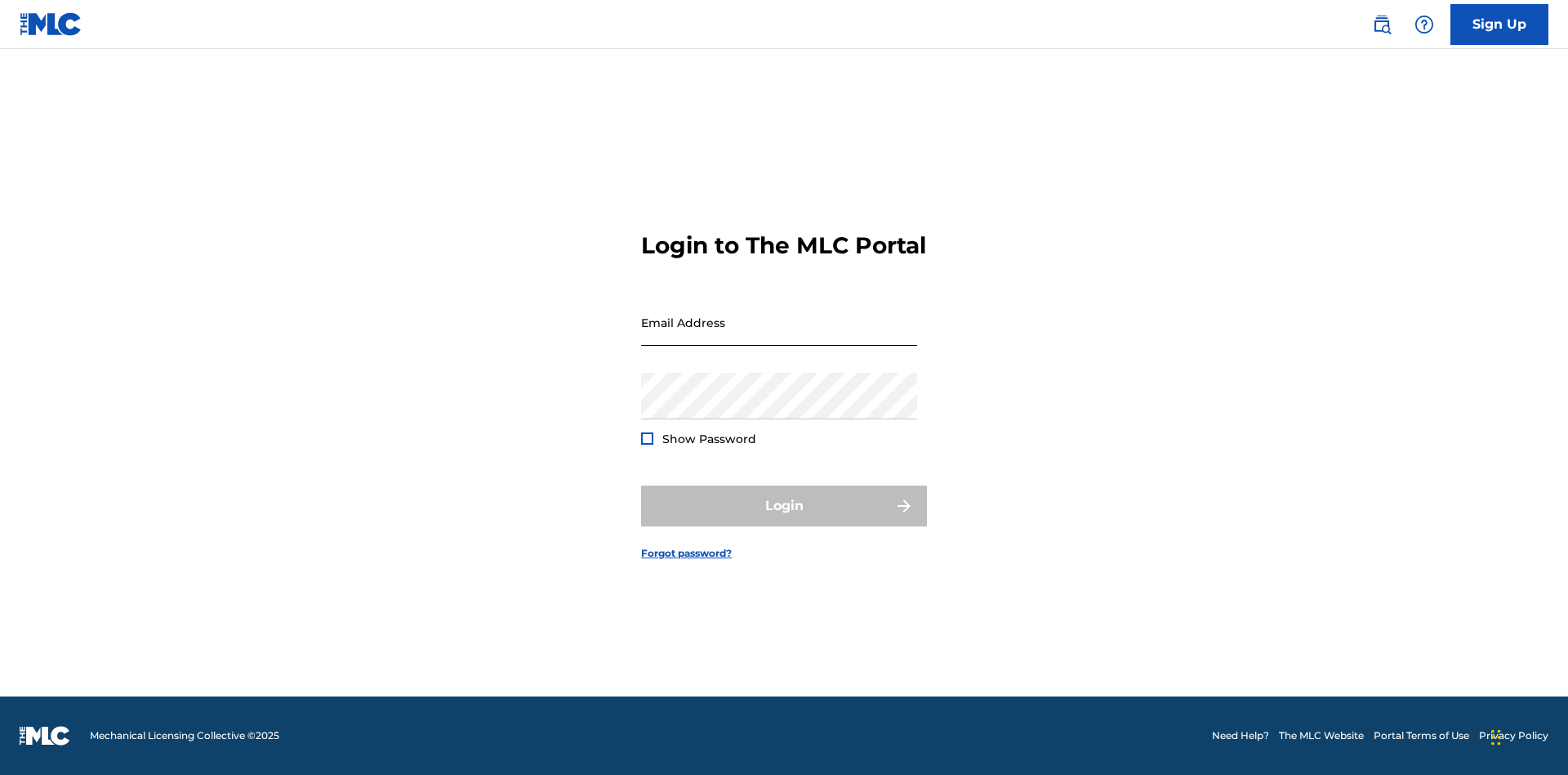
click at [780, 336] on input "Email Address" at bounding box center [779, 322] width 276 height 47
type input "dd4793e0-3e87-42d7-ace1-dd09d51b0b1b@mailslurp.biz"
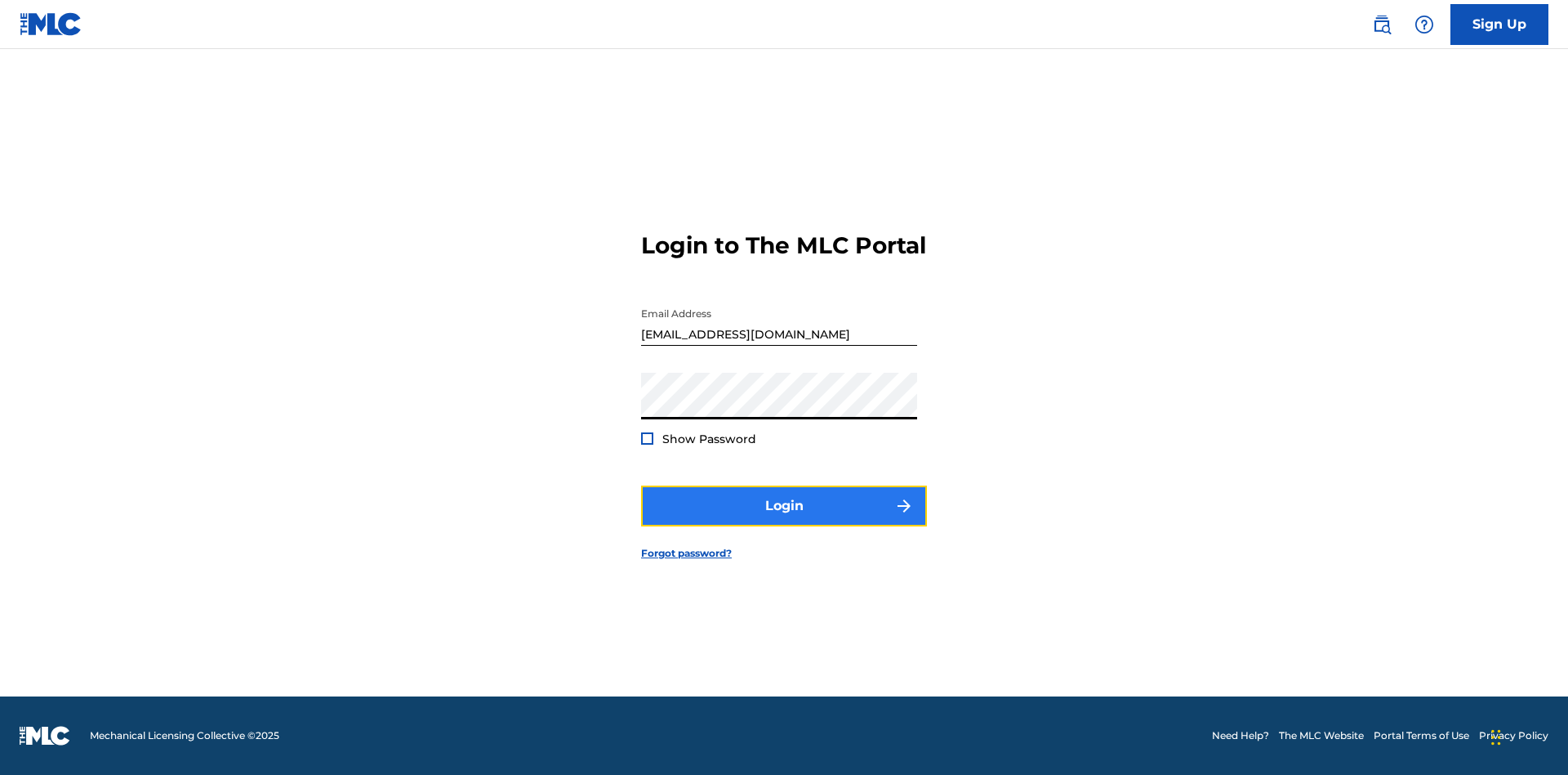
click at [784, 520] on button "Login" at bounding box center [784, 505] width 286 height 41
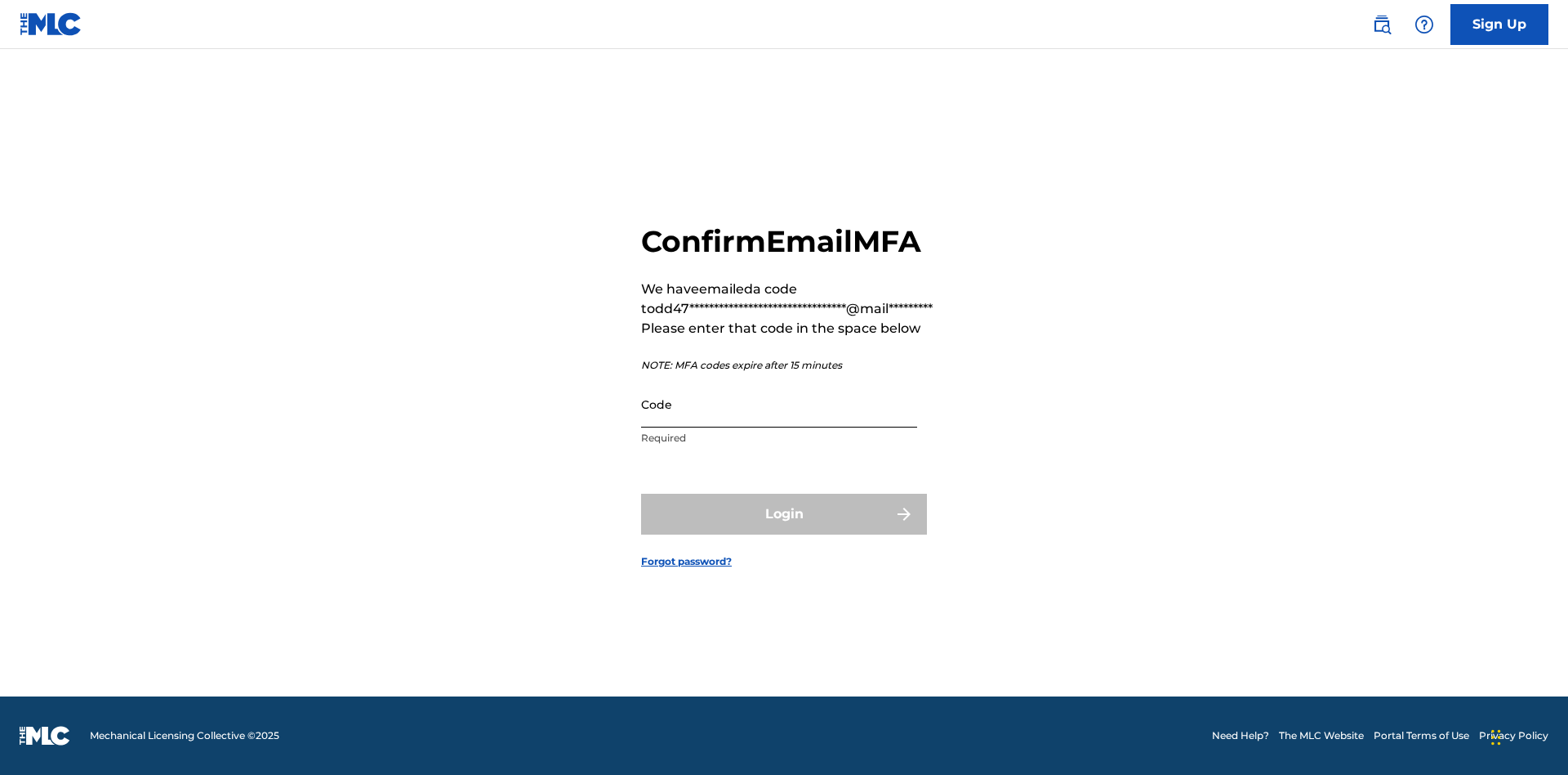
click at [780, 404] on input "Code" at bounding box center [779, 404] width 276 height 47
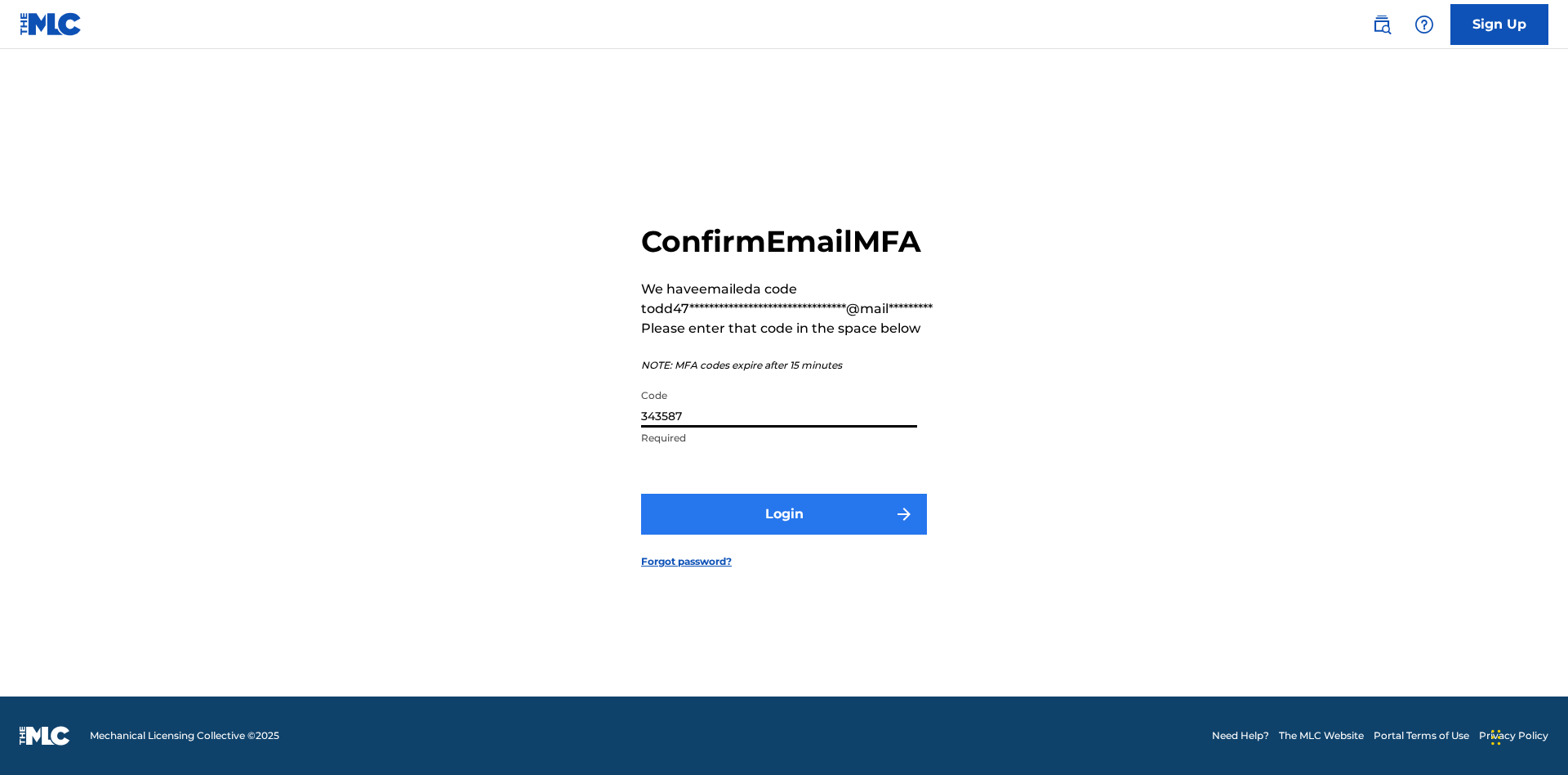
type input "343587"
click at [784, 513] on button "Login" at bounding box center [784, 514] width 286 height 41
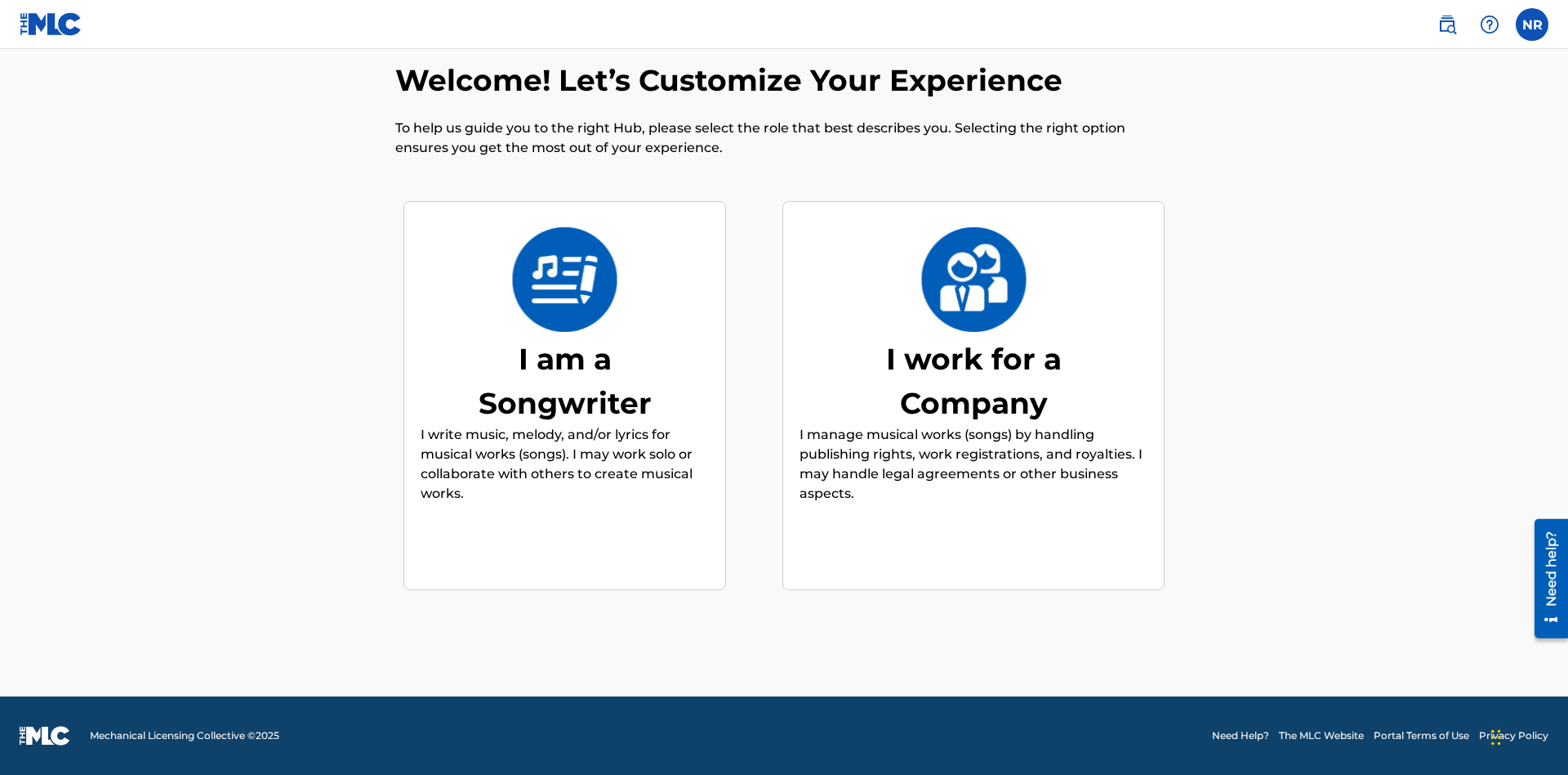
click at [565, 380] on div "I am a Songwriter" at bounding box center [565, 381] width 245 height 88
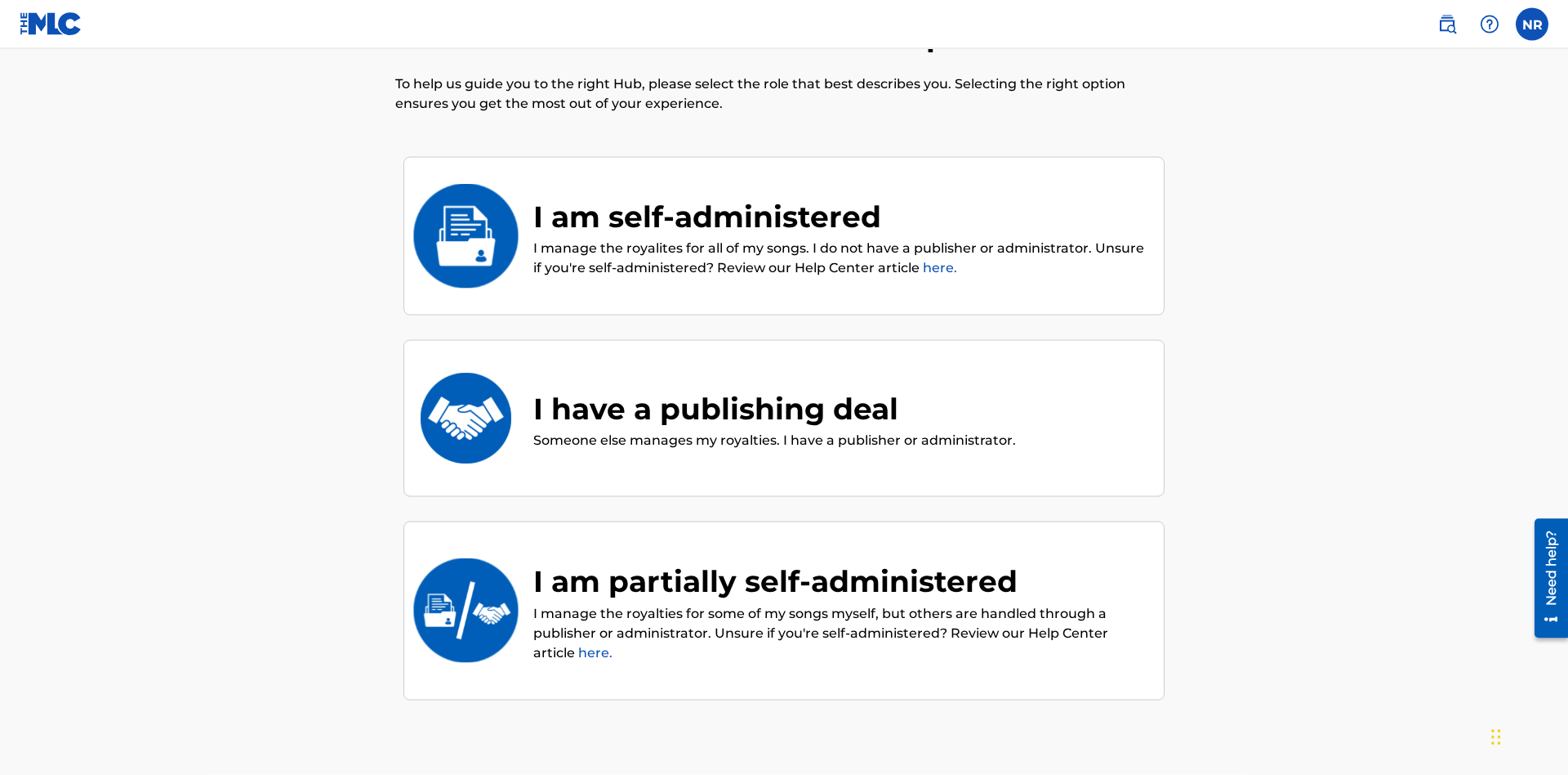
scroll to position [183, 0]
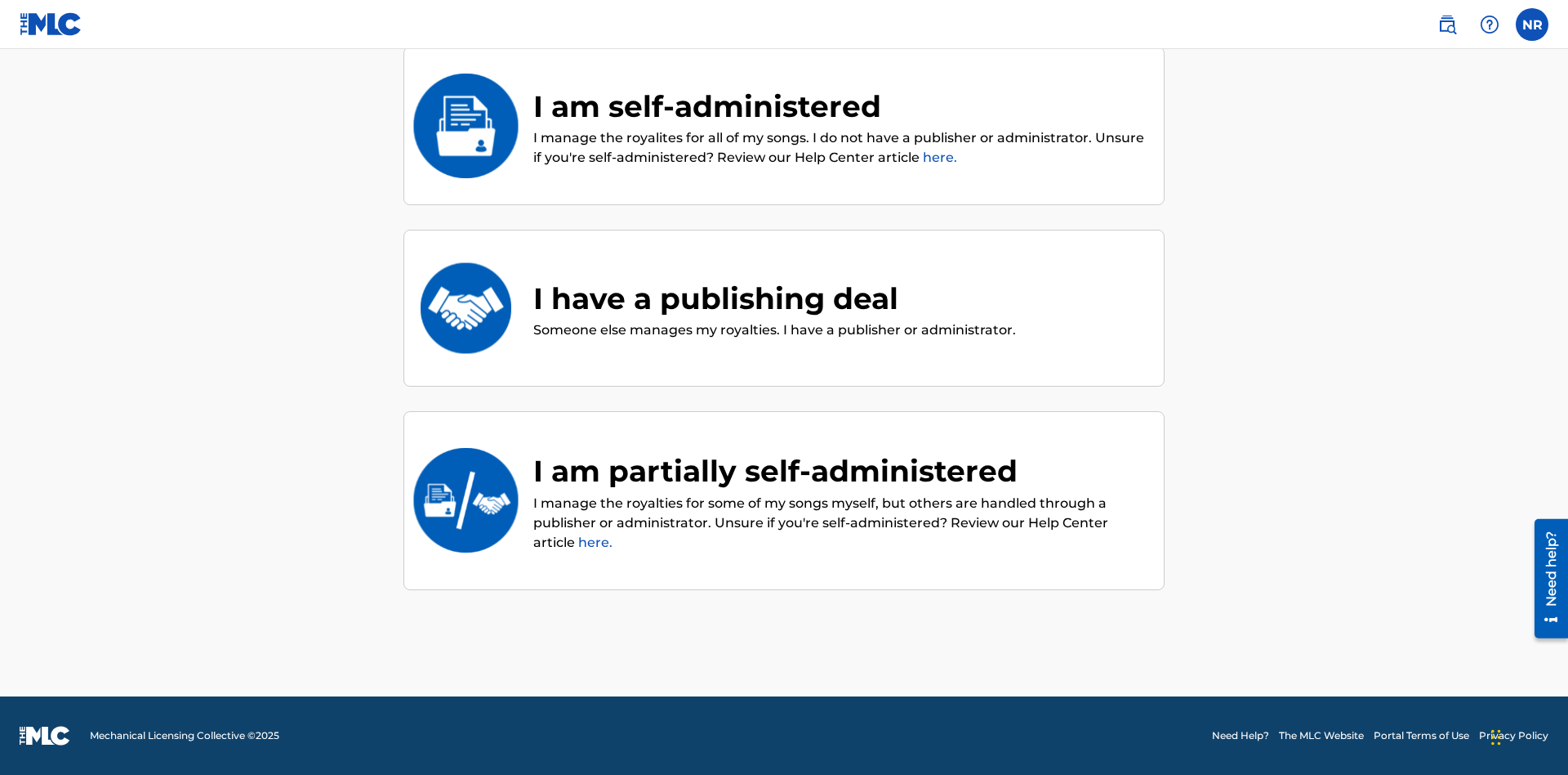
click at [773, 297] on div "I have a publishing deal" at bounding box center [775, 298] width 483 height 44
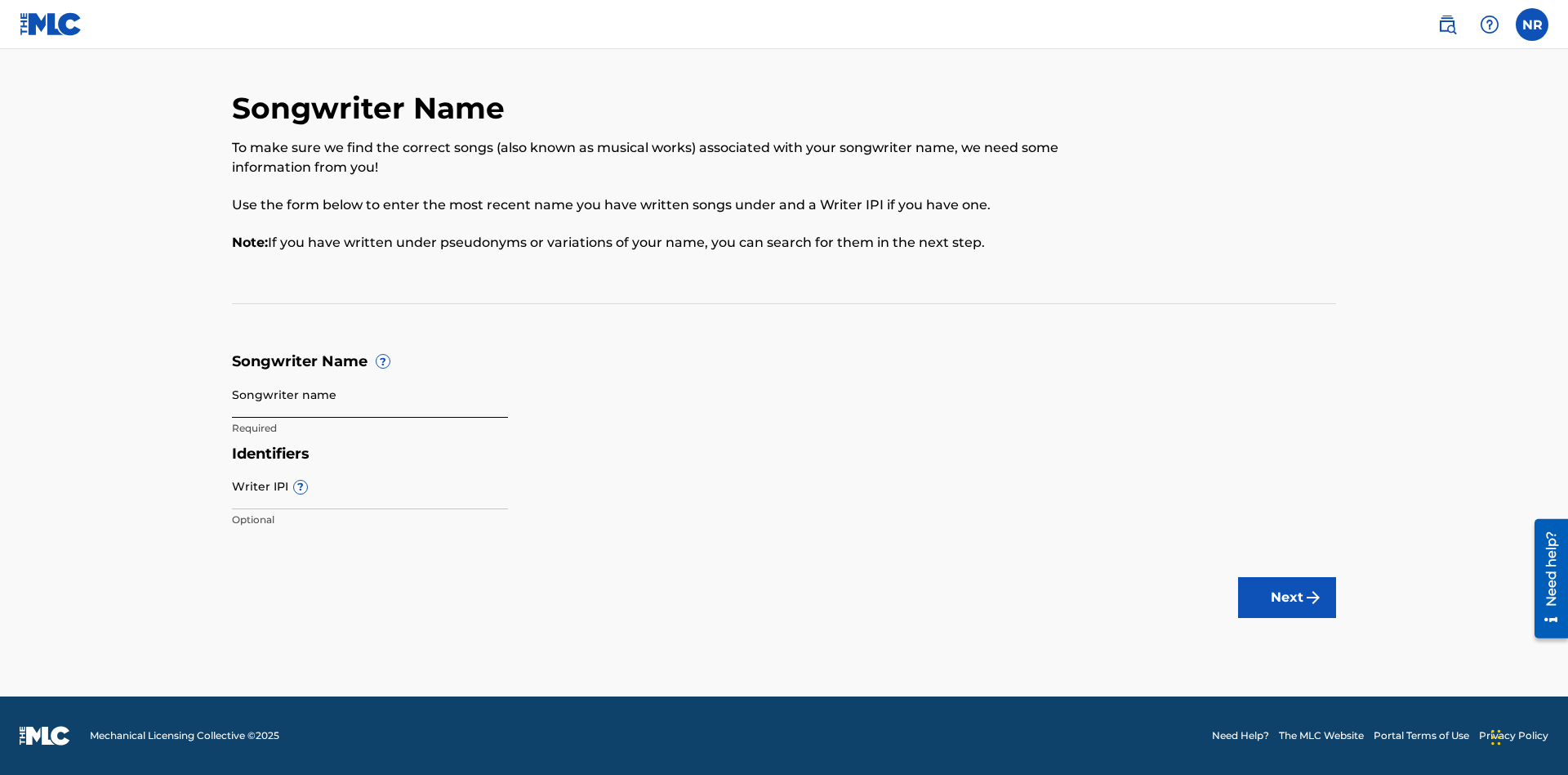
click at [370, 394] on input "Songwriter name" at bounding box center [370, 394] width 276 height 47
type input "GYmTUvVHA3pHTyP9MlTz5xQre BJwinUNtZHaEmE7EuTOOzKV1T"
click at [370, 485] on input "Writer IPI ?" at bounding box center [370, 486] width 276 height 47
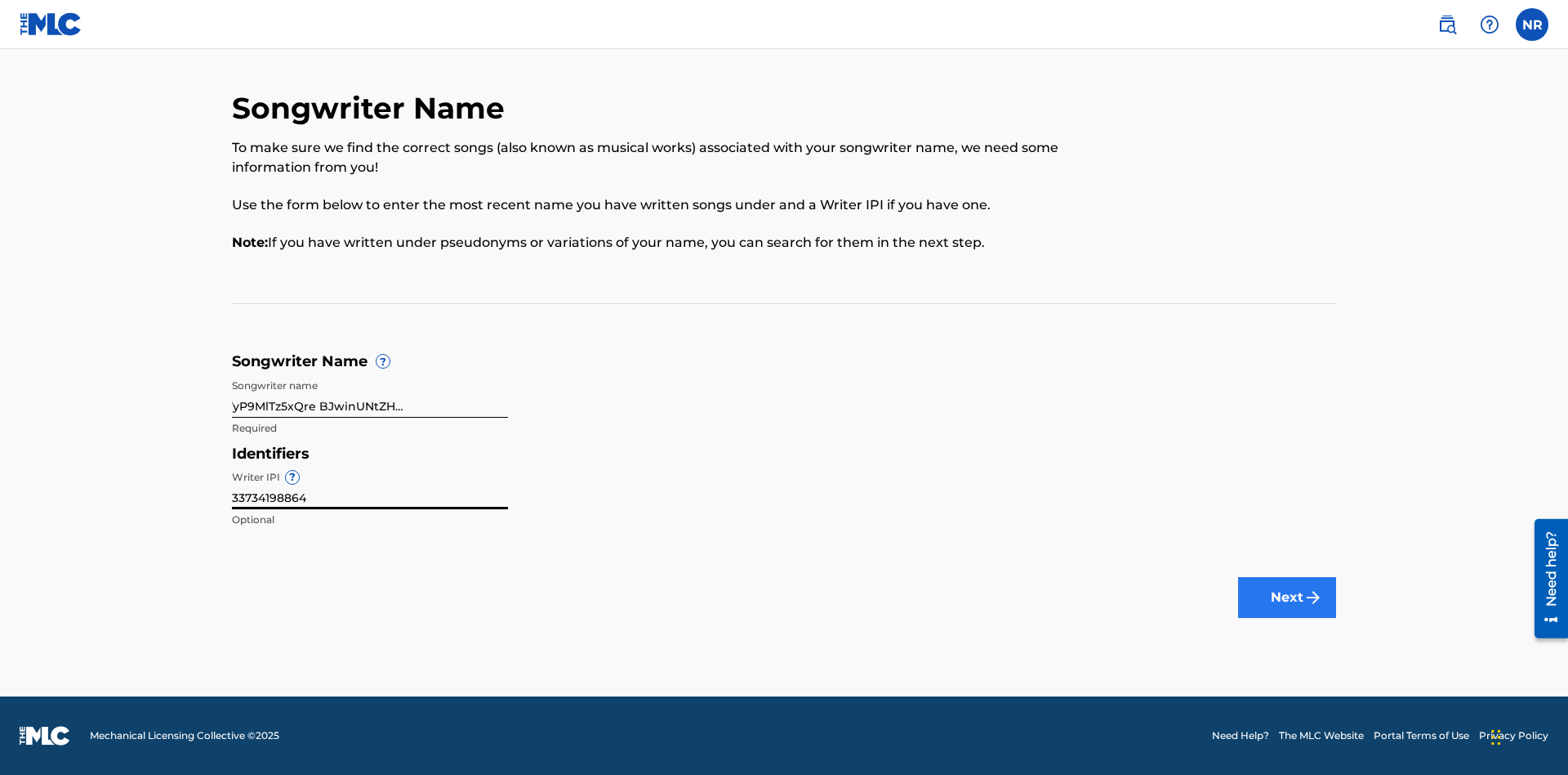
type input "33734198864"
click at [1287, 597] on button "Next" at bounding box center [1287, 597] width 98 height 41
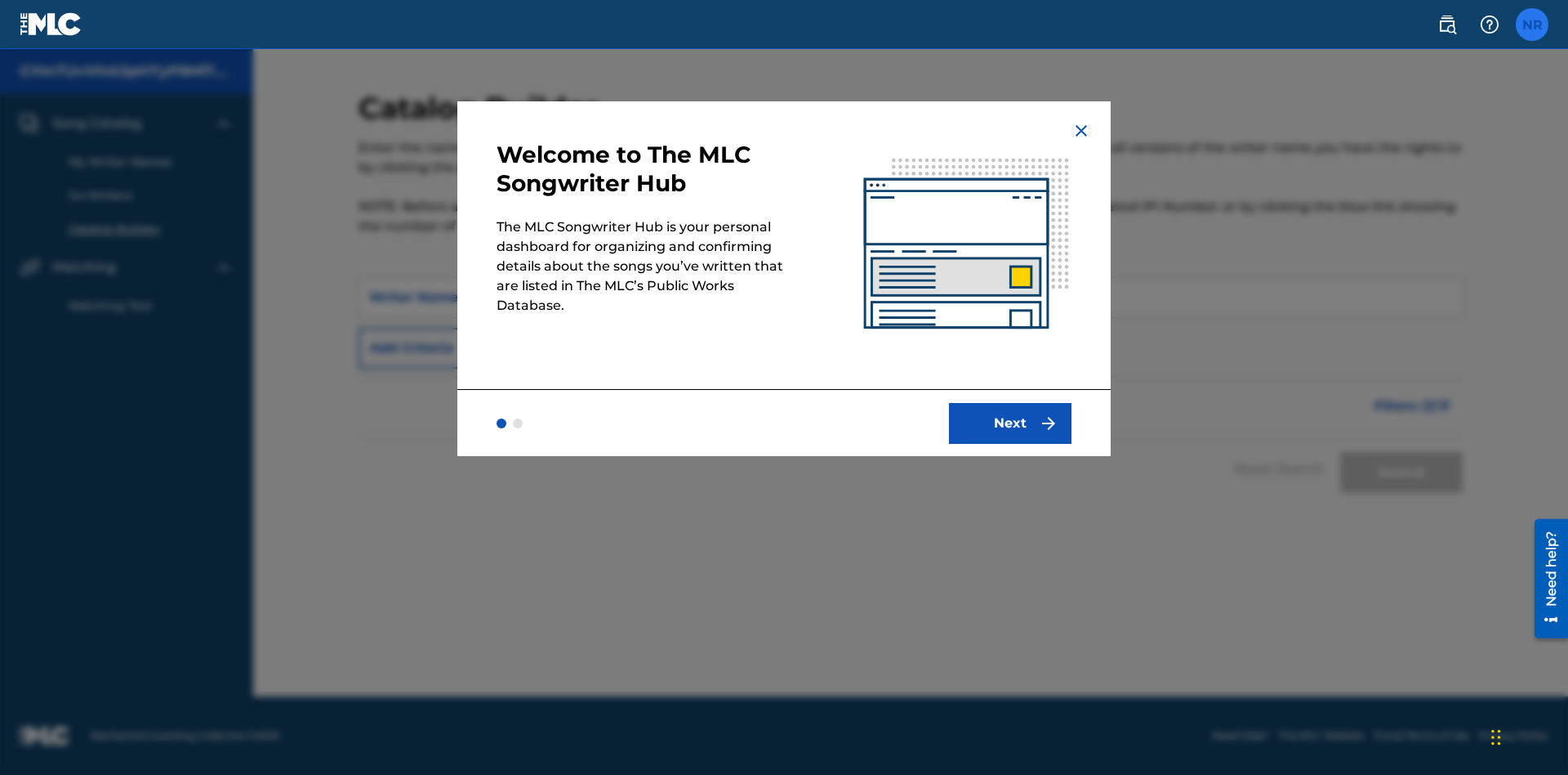
click at [1532, 24] on label at bounding box center [1532, 24] width 33 height 33
click at [1532, 25] on input "NR Nicole Ribble dd4793e0-3e87-42d7-ace1-dd09d51b0b1b@mailslurp.biz Notificatio…" at bounding box center [1532, 25] width 0 height 0
